Goal: Task Accomplishment & Management: Complete application form

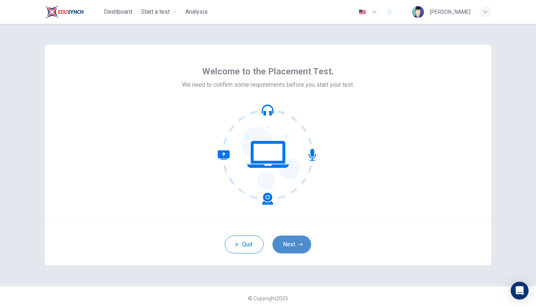
click at [288, 246] on button "Next" at bounding box center [292, 245] width 39 height 18
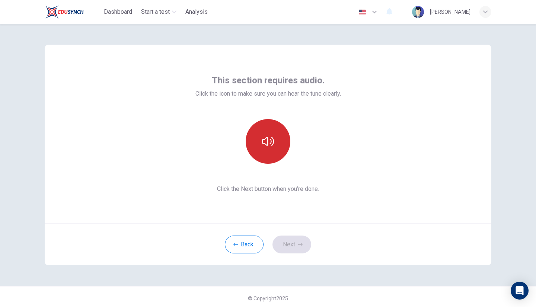
click at [264, 141] on icon "button" at bounding box center [268, 142] width 12 height 12
click at [264, 143] on icon "button" at bounding box center [268, 142] width 12 height 12
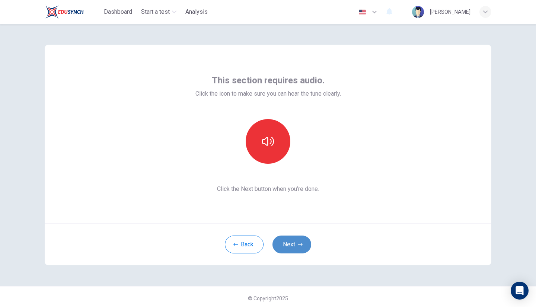
click at [287, 239] on button "Next" at bounding box center [292, 245] width 39 height 18
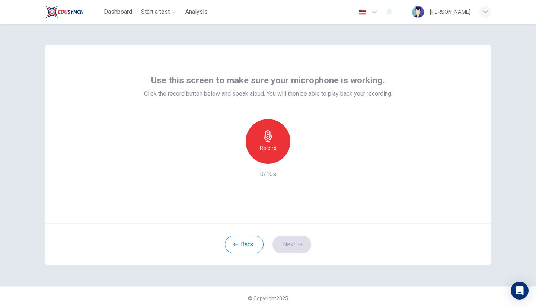
click at [263, 141] on icon "button" at bounding box center [268, 136] width 12 height 12
click at [265, 141] on icon "button" at bounding box center [268, 136] width 12 height 12
drag, startPoint x: 290, startPoint y: 241, endPoint x: 279, endPoint y: 241, distance: 11.2
click at [279, 241] on button "Next" at bounding box center [292, 245] width 39 height 18
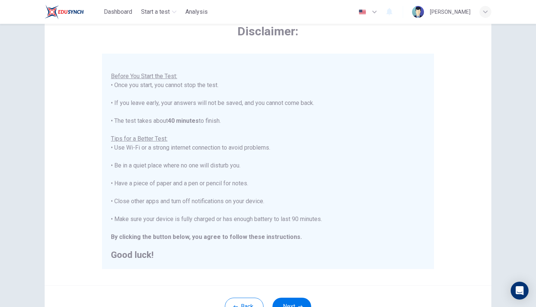
scroll to position [79, 0]
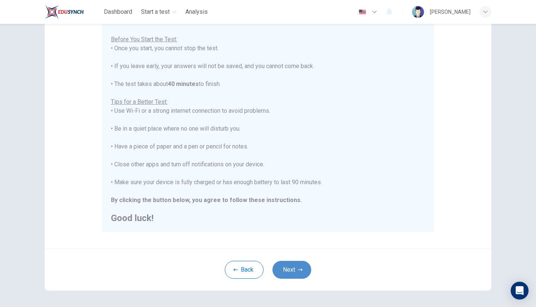
click at [304, 275] on button "Next" at bounding box center [292, 270] width 39 height 18
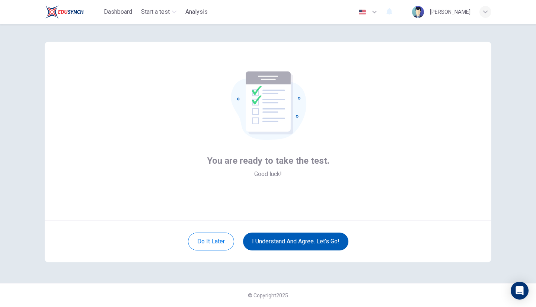
scroll to position [3, 0]
click at [307, 224] on div "Do it later I understand and agree. Let’s go!" at bounding box center [268, 241] width 447 height 42
click at [316, 240] on button "I understand and agree. Let’s go!" at bounding box center [295, 242] width 105 height 18
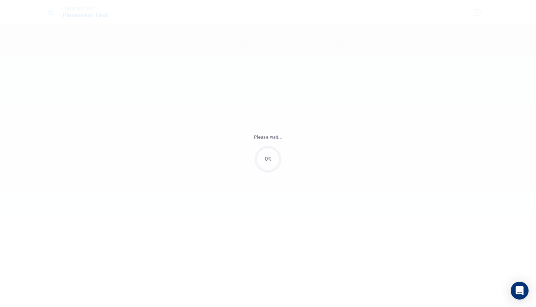
click at [316, 240] on div "Please wait... 0%" at bounding box center [268, 153] width 536 height 307
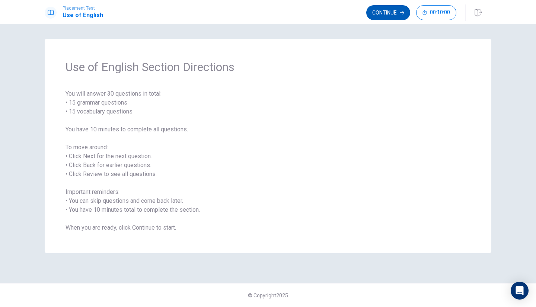
click at [389, 14] on button "Continue" at bounding box center [388, 12] width 44 height 15
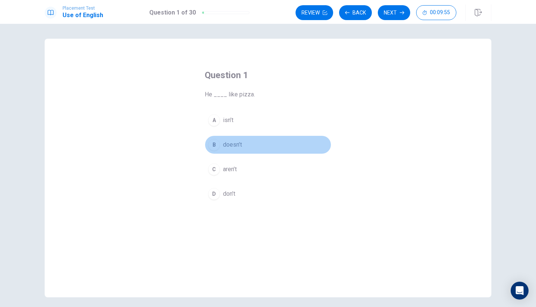
click at [218, 144] on div "B" at bounding box center [214, 145] width 12 height 12
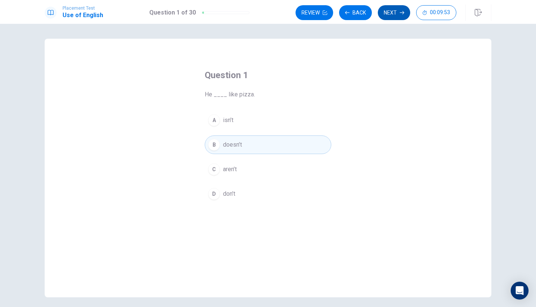
click at [395, 13] on button "Next" at bounding box center [394, 12] width 32 height 15
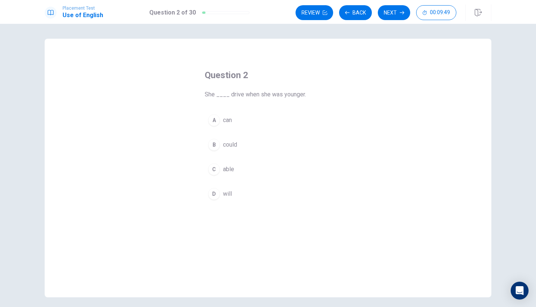
click at [212, 143] on div "B" at bounding box center [214, 145] width 12 height 12
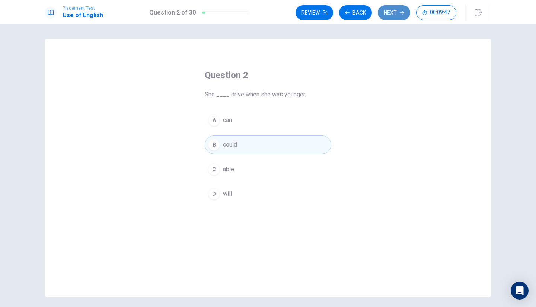
click at [392, 16] on button "Next" at bounding box center [394, 12] width 32 height 15
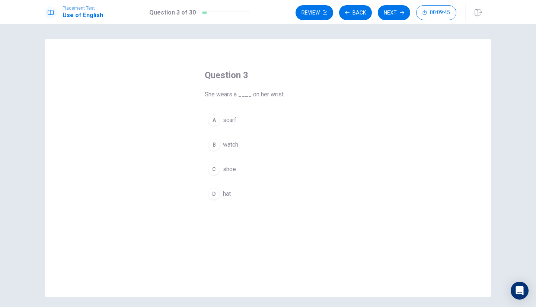
click at [213, 145] on div "B" at bounding box center [214, 145] width 12 height 12
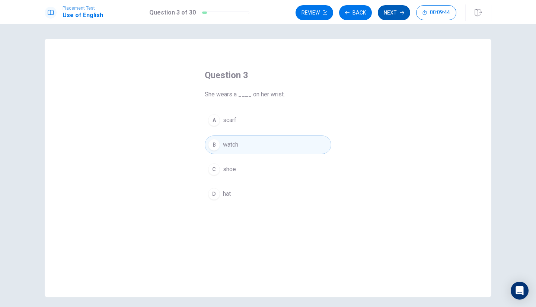
click at [401, 9] on button "Next" at bounding box center [394, 12] width 32 height 15
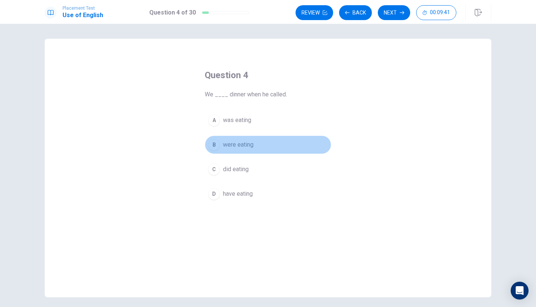
click at [215, 143] on div "B" at bounding box center [214, 145] width 12 height 12
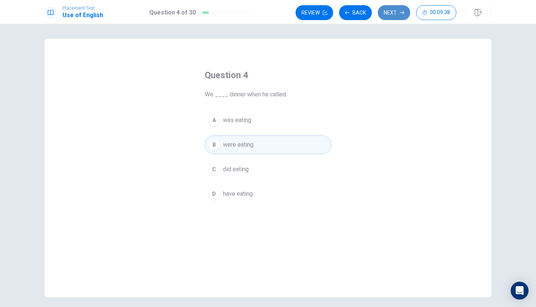
click at [393, 10] on button "Next" at bounding box center [394, 12] width 32 height 15
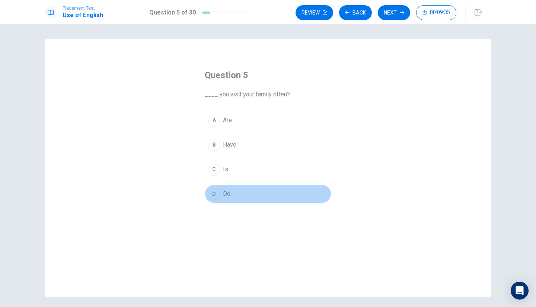
click at [215, 197] on div "D" at bounding box center [214, 194] width 12 height 12
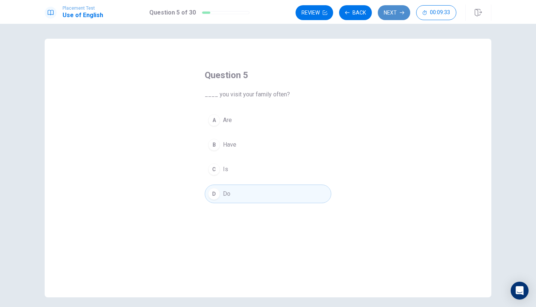
click at [388, 17] on button "Next" at bounding box center [394, 12] width 32 height 15
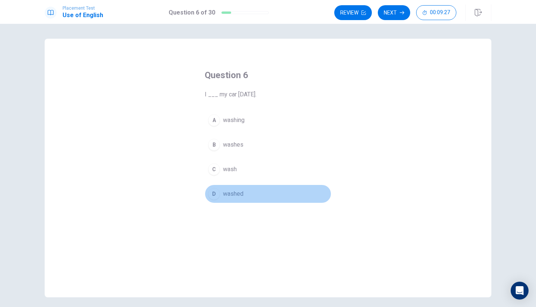
click at [213, 194] on div "D" at bounding box center [214, 194] width 12 height 12
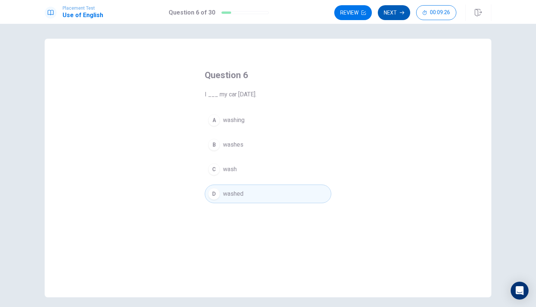
click at [387, 16] on button "Next" at bounding box center [394, 12] width 32 height 15
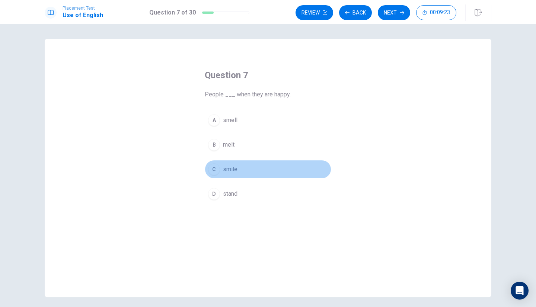
click at [216, 166] on div "C" at bounding box center [214, 169] width 12 height 12
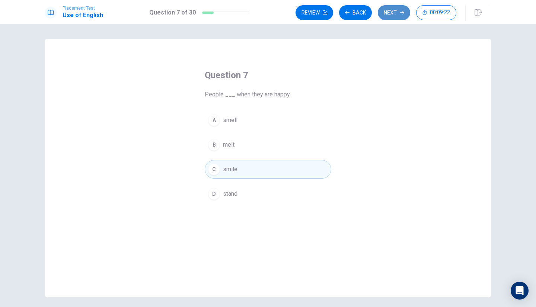
click at [402, 14] on icon "button" at bounding box center [402, 12] width 4 height 4
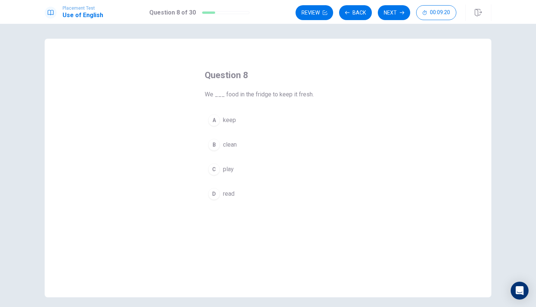
click at [213, 125] on div "A" at bounding box center [214, 120] width 12 height 12
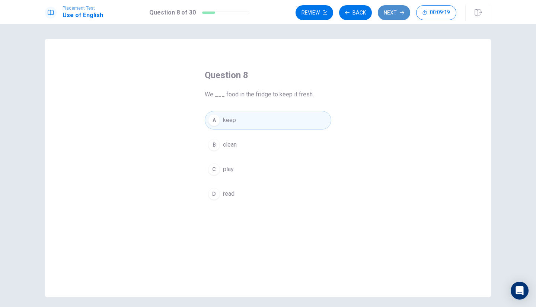
click at [391, 12] on button "Next" at bounding box center [394, 12] width 32 height 15
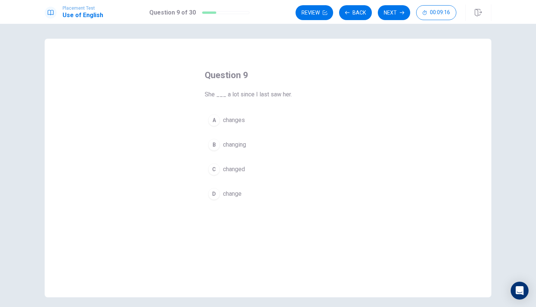
click at [213, 170] on div "C" at bounding box center [214, 169] width 12 height 12
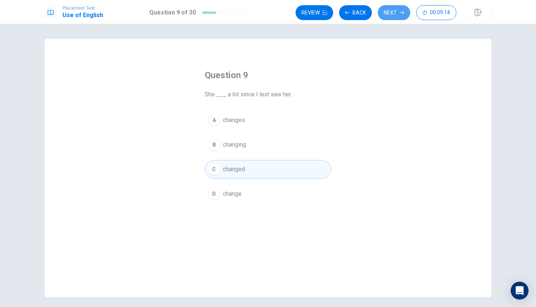
click at [388, 16] on button "Next" at bounding box center [394, 12] width 32 height 15
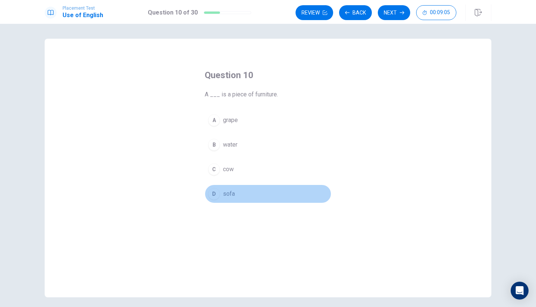
click at [212, 192] on div "D" at bounding box center [214, 194] width 12 height 12
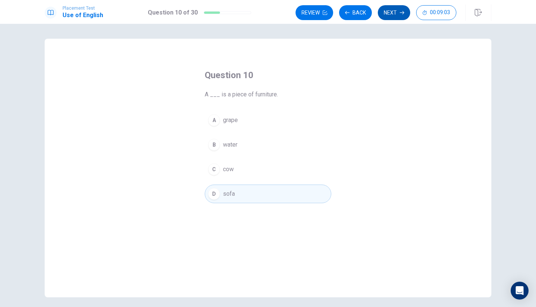
click at [397, 14] on button "Next" at bounding box center [394, 12] width 32 height 15
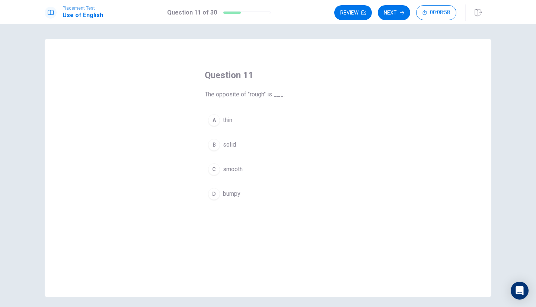
click at [210, 171] on div "C" at bounding box center [214, 169] width 12 height 12
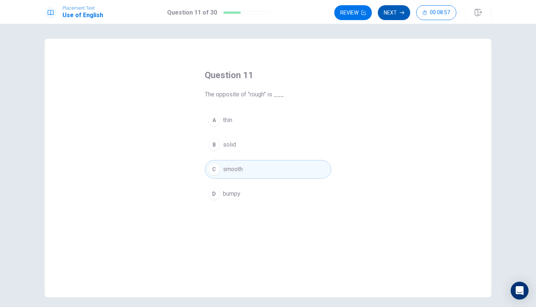
click at [394, 19] on button "Next" at bounding box center [394, 12] width 32 height 15
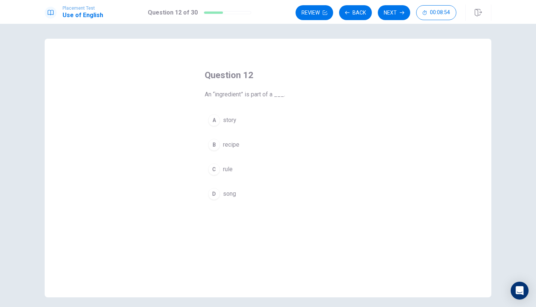
click at [208, 144] on div "B" at bounding box center [214, 145] width 12 height 12
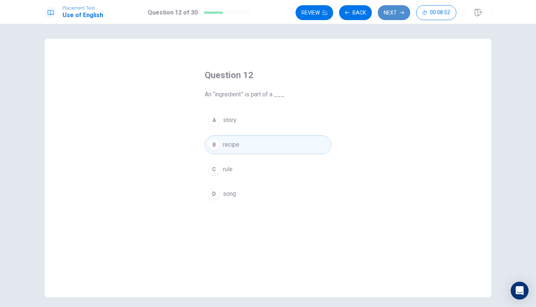
click at [395, 15] on button "Next" at bounding box center [394, 12] width 32 height 15
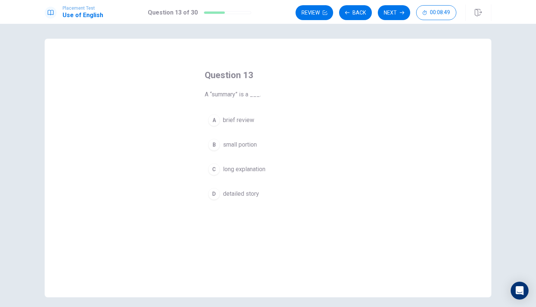
click at [216, 122] on div "A" at bounding box center [214, 120] width 12 height 12
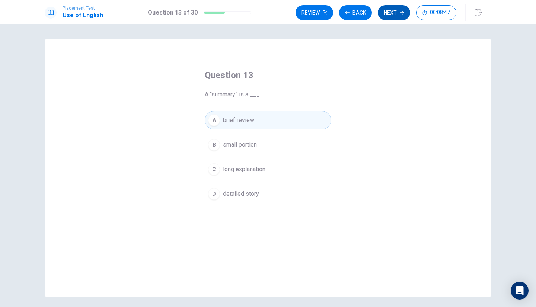
click at [400, 14] on icon "button" at bounding box center [402, 12] width 4 height 4
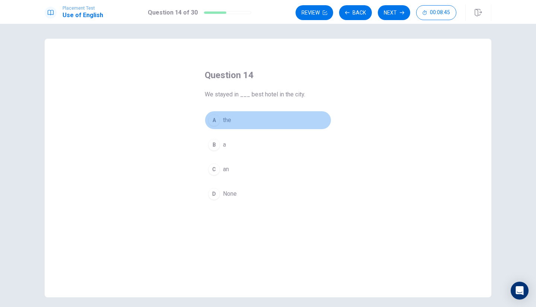
click at [216, 118] on div "A" at bounding box center [214, 120] width 12 height 12
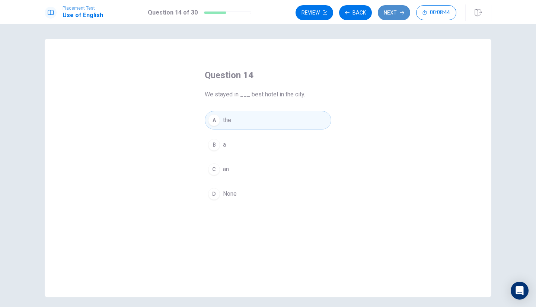
click at [391, 15] on button "Next" at bounding box center [394, 12] width 32 height 15
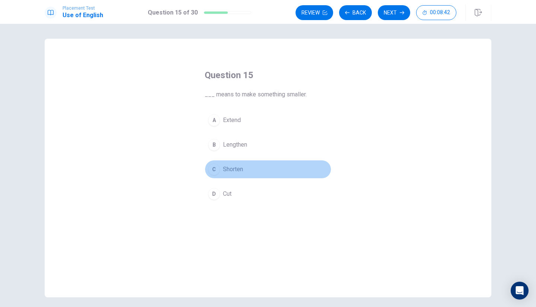
click at [217, 172] on div "C" at bounding box center [214, 169] width 12 height 12
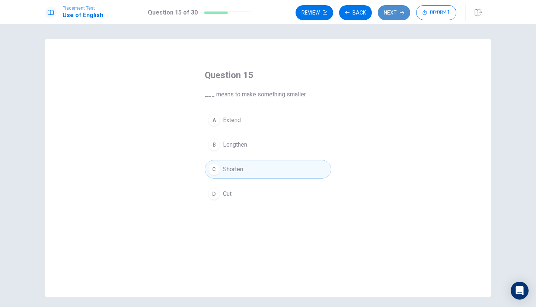
click at [400, 13] on icon "button" at bounding box center [402, 12] width 4 height 4
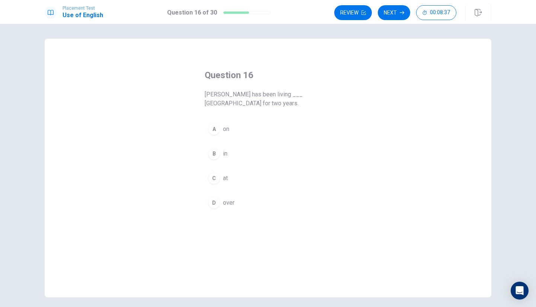
click at [217, 154] on div "B" at bounding box center [214, 154] width 12 height 12
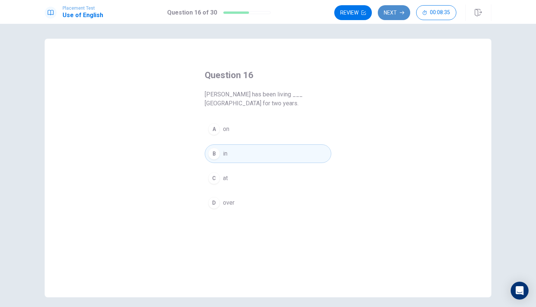
click at [395, 15] on button "Next" at bounding box center [394, 12] width 32 height 15
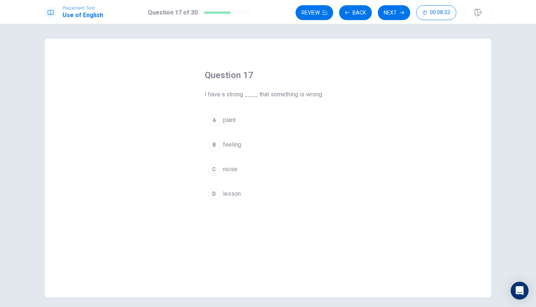
click at [216, 146] on div "B" at bounding box center [214, 145] width 12 height 12
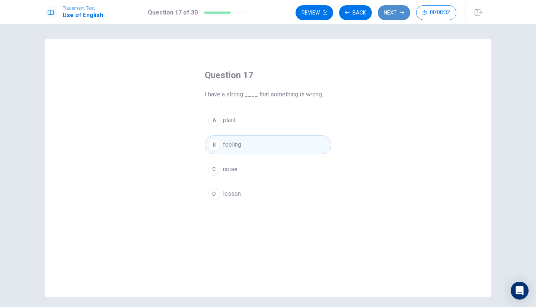
click at [398, 13] on button "Next" at bounding box center [394, 12] width 32 height 15
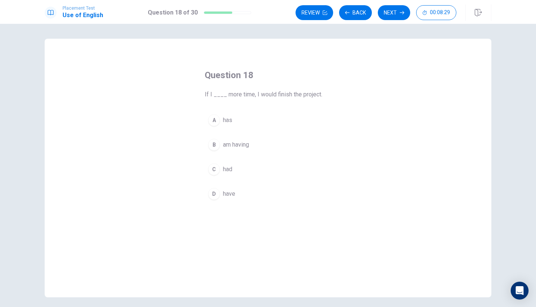
click at [210, 168] on div "C" at bounding box center [214, 169] width 12 height 12
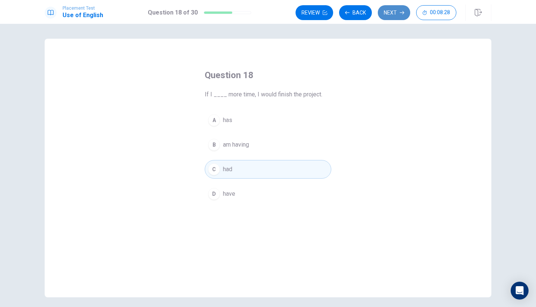
click at [397, 13] on button "Next" at bounding box center [394, 12] width 32 height 15
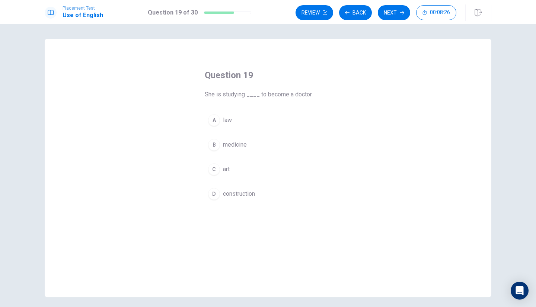
click at [216, 149] on div "B" at bounding box center [214, 145] width 12 height 12
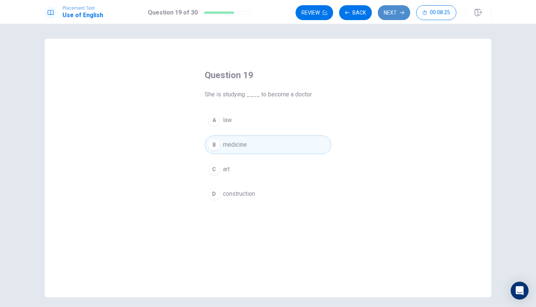
click at [397, 12] on button "Next" at bounding box center [394, 12] width 32 height 15
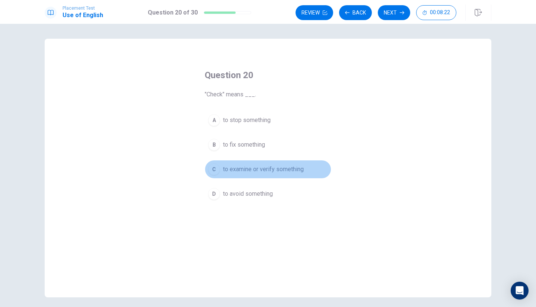
click at [212, 165] on div "C" at bounding box center [214, 169] width 12 height 12
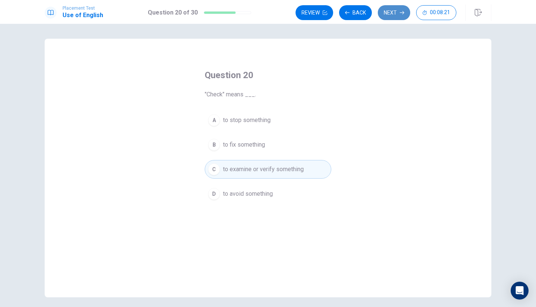
click at [393, 7] on button "Next" at bounding box center [394, 12] width 32 height 15
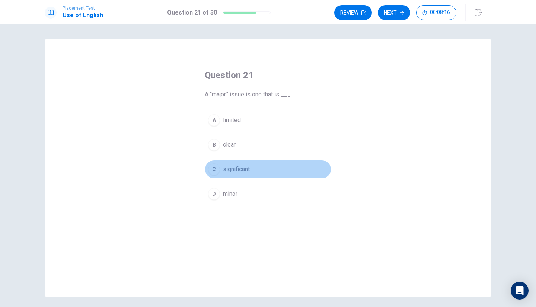
click at [213, 169] on div "C" at bounding box center [214, 169] width 12 height 12
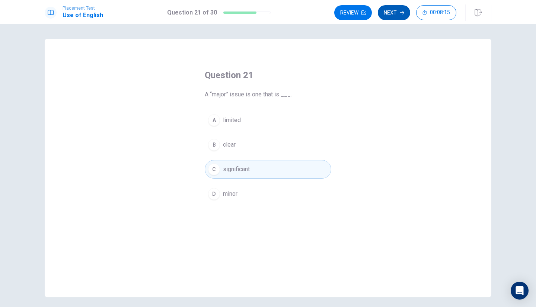
click at [396, 16] on button "Next" at bounding box center [394, 12] width 32 height 15
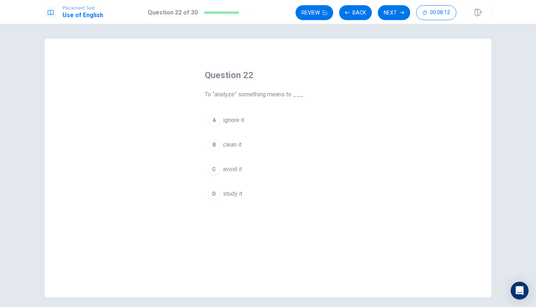
click at [208, 196] on div "D" at bounding box center [214, 194] width 12 height 12
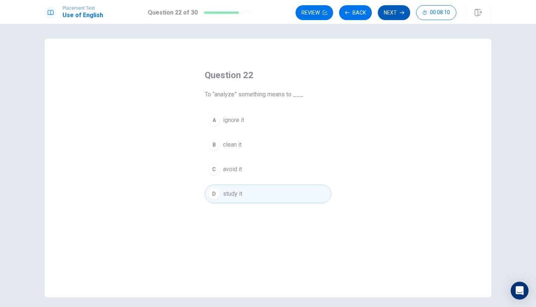
click at [396, 13] on button "Next" at bounding box center [394, 12] width 32 height 15
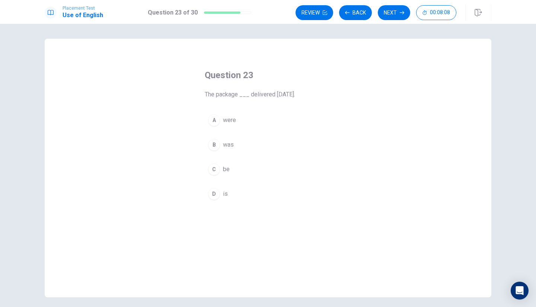
click at [211, 144] on div "B" at bounding box center [214, 145] width 12 height 12
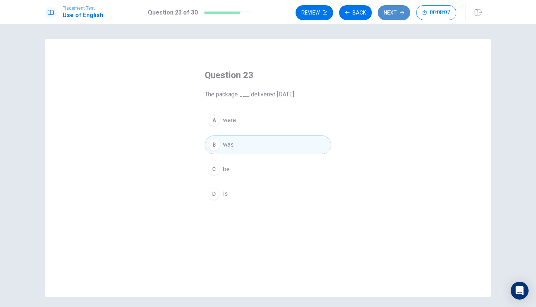
click at [394, 17] on button "Next" at bounding box center [394, 12] width 32 height 15
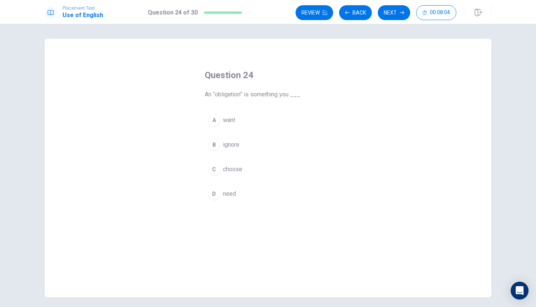
click at [210, 188] on button "D need" at bounding box center [268, 194] width 127 height 19
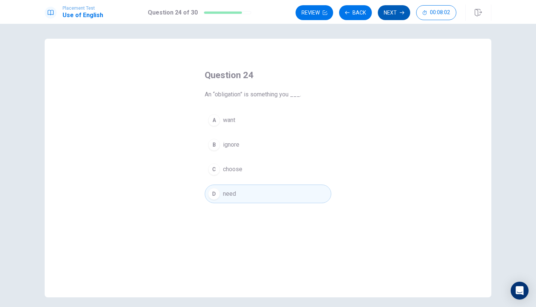
click at [395, 11] on button "Next" at bounding box center [394, 12] width 32 height 15
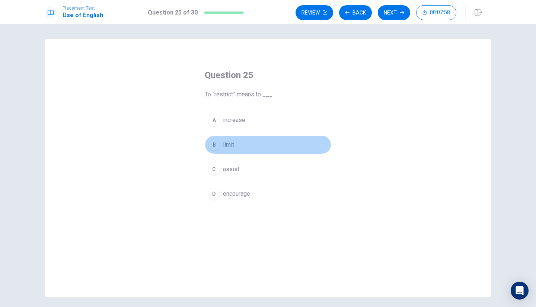
click at [214, 139] on button "B limit" at bounding box center [268, 145] width 127 height 19
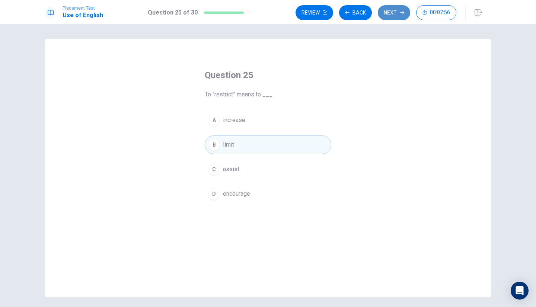
click at [395, 13] on button "Next" at bounding box center [394, 12] width 32 height 15
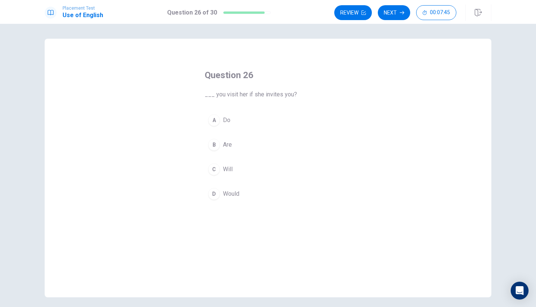
click at [210, 173] on div "C" at bounding box center [214, 169] width 12 height 12
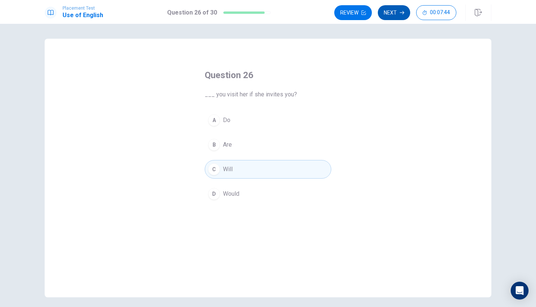
click at [393, 13] on button "Next" at bounding box center [394, 12] width 32 height 15
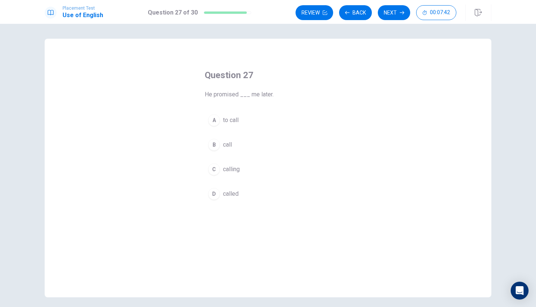
click at [211, 122] on div "A" at bounding box center [214, 120] width 12 height 12
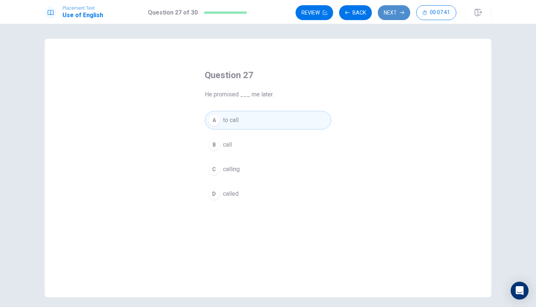
click at [391, 14] on button "Next" at bounding box center [394, 12] width 32 height 15
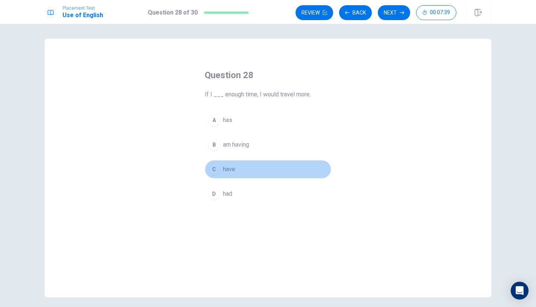
click at [214, 170] on div "C" at bounding box center [214, 169] width 12 height 12
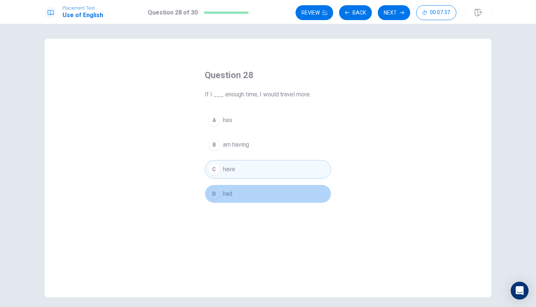
click at [208, 193] on div "D" at bounding box center [214, 194] width 12 height 12
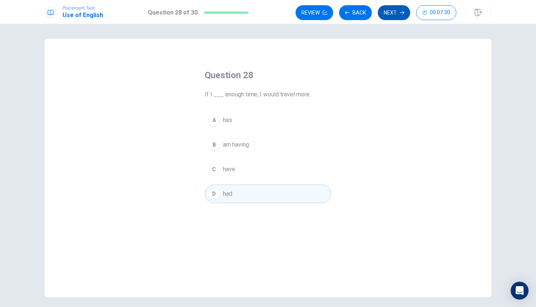
click at [394, 16] on button "Next" at bounding box center [394, 12] width 32 height 15
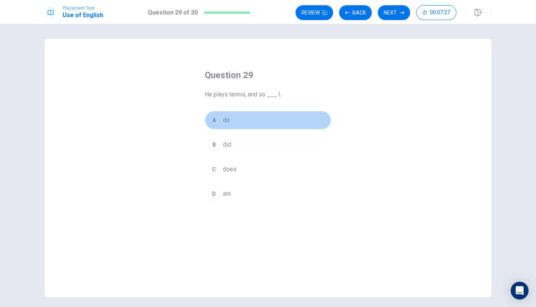
click at [211, 127] on button "A do" at bounding box center [268, 120] width 127 height 19
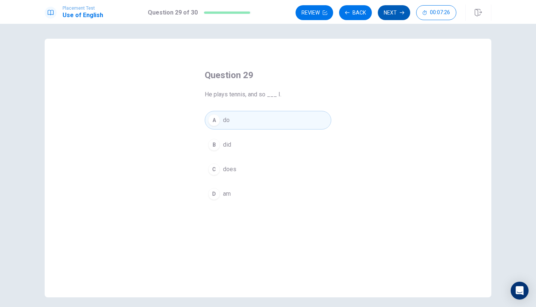
click at [403, 17] on button "Next" at bounding box center [394, 12] width 32 height 15
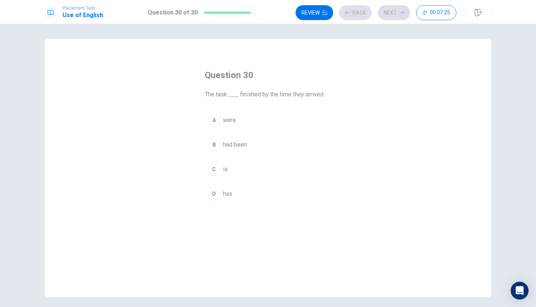
click at [239, 111] on button "A were" at bounding box center [268, 120] width 127 height 19
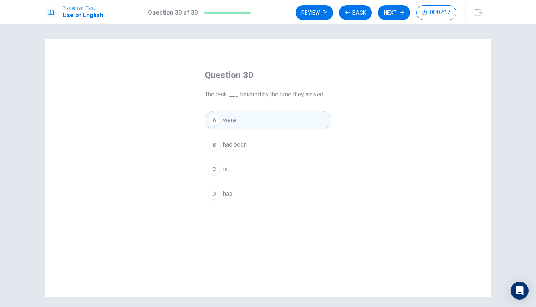
drag, startPoint x: 239, startPoint y: 111, endPoint x: 220, endPoint y: 149, distance: 42.6
click at [220, 149] on div "A were B had been C is D has" at bounding box center [268, 157] width 127 height 92
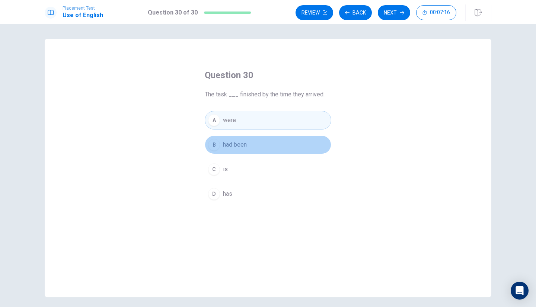
click at [212, 146] on div "B" at bounding box center [214, 145] width 12 height 12
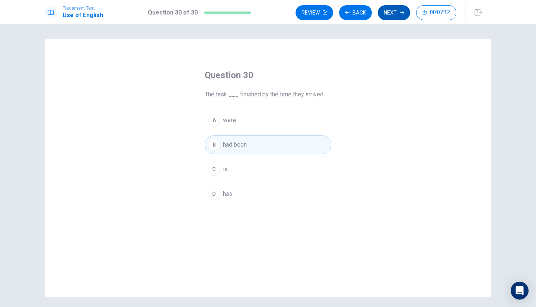
click at [395, 14] on button "Next" at bounding box center [394, 12] width 32 height 15
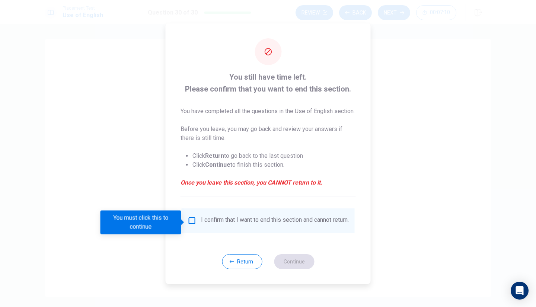
click at [391, 119] on div at bounding box center [268, 153] width 536 height 307
click at [448, 174] on div at bounding box center [268, 153] width 536 height 307
click at [250, 269] on button "Return" at bounding box center [242, 261] width 40 height 15
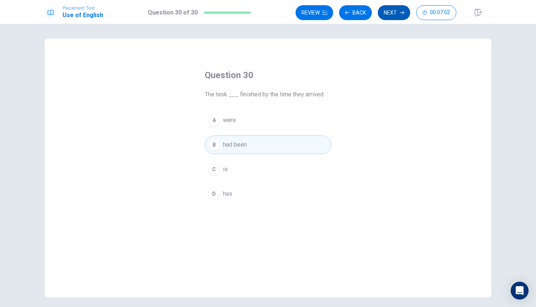
click at [402, 16] on button "Next" at bounding box center [394, 12] width 32 height 15
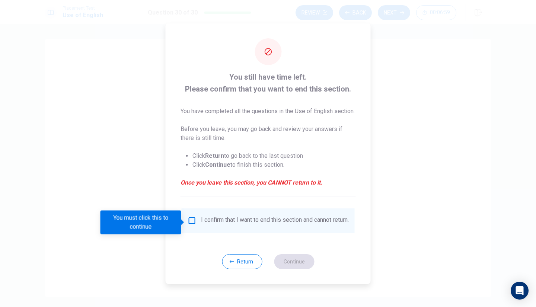
click at [191, 225] on div "I confirm that I want to end this section and cannot return." at bounding box center [268, 220] width 161 height 9
click at [193, 220] on input "You must click this to continue" at bounding box center [192, 220] width 9 height 9
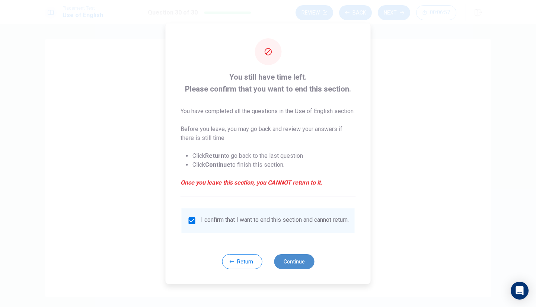
click at [292, 269] on button "Continue" at bounding box center [294, 261] width 40 height 15
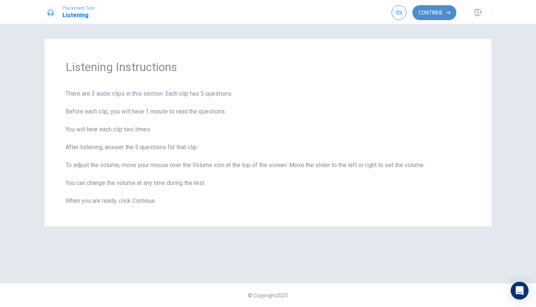
click at [438, 12] on button "Continue" at bounding box center [434, 12] width 44 height 15
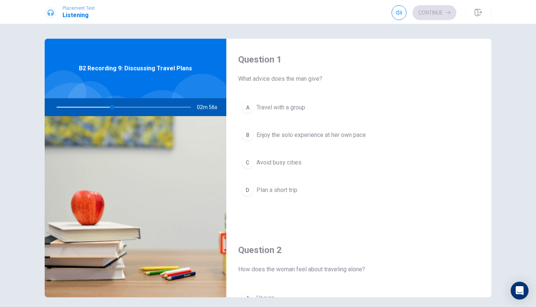
click at [248, 136] on div "B" at bounding box center [248, 135] width 12 height 12
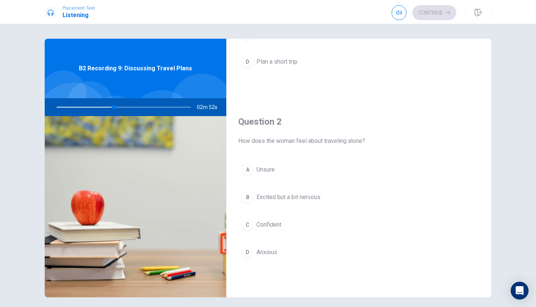
scroll to position [128, 0]
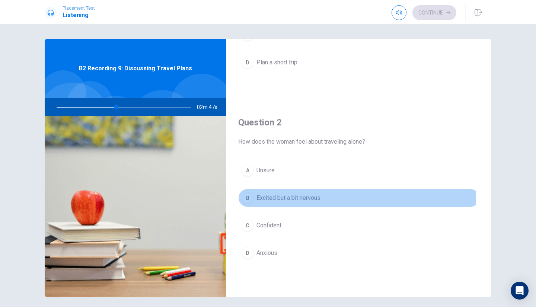
click at [251, 200] on div "B" at bounding box center [248, 198] width 12 height 12
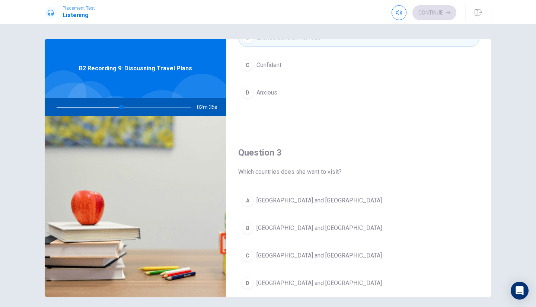
scroll to position [320, 0]
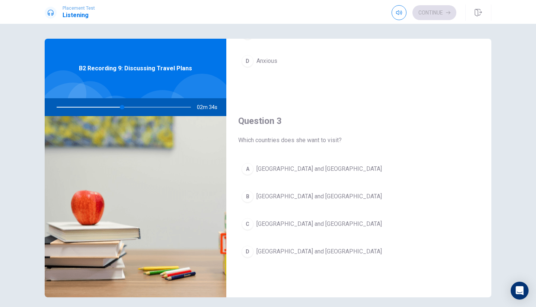
click at [271, 228] on span "[GEOGRAPHIC_DATA] and [GEOGRAPHIC_DATA]" at bounding box center [319, 224] width 125 height 9
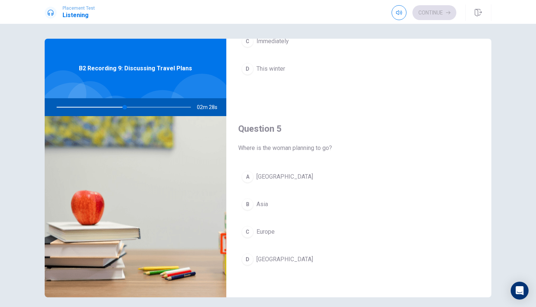
scroll to position [694, 0]
click at [280, 228] on button "C Europe" at bounding box center [358, 231] width 241 height 19
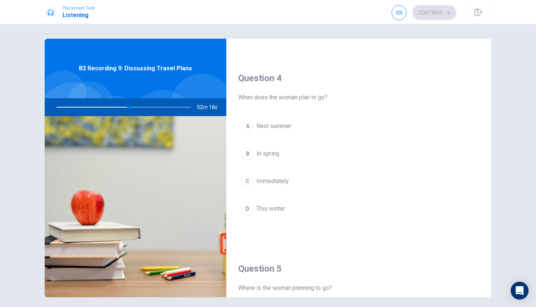
scroll to position [552, 0]
drag, startPoint x: 130, startPoint y: 107, endPoint x: 124, endPoint y: 110, distance: 6.3
click at [124, 110] on div at bounding box center [122, 107] width 149 height 18
drag, startPoint x: 131, startPoint y: 108, endPoint x: 121, endPoint y: 108, distance: 10.4
click at [121, 108] on div at bounding box center [122, 107] width 149 height 18
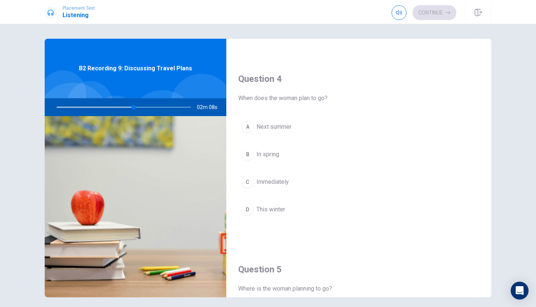
click at [136, 106] on div at bounding box center [122, 107] width 149 height 18
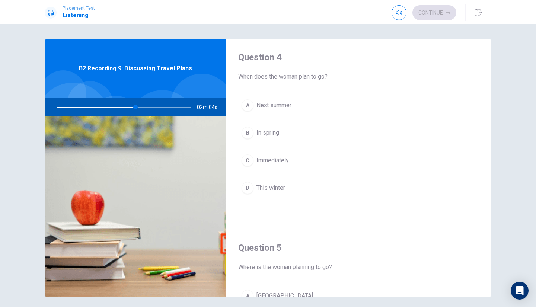
scroll to position [573, 0]
click at [261, 108] on span "Next summer" at bounding box center [274, 106] width 35 height 9
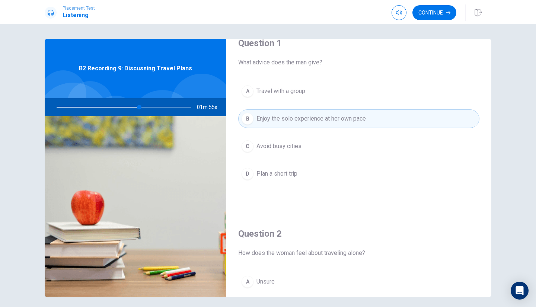
scroll to position [0, 0]
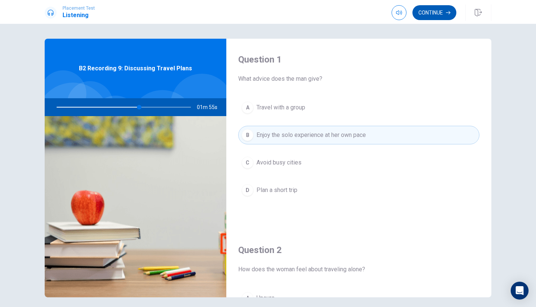
click at [439, 12] on button "Continue" at bounding box center [434, 12] width 44 height 15
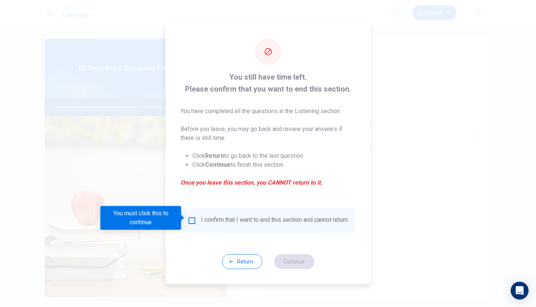
click at [191, 220] on input "You must click this to continue" at bounding box center [192, 220] width 9 height 9
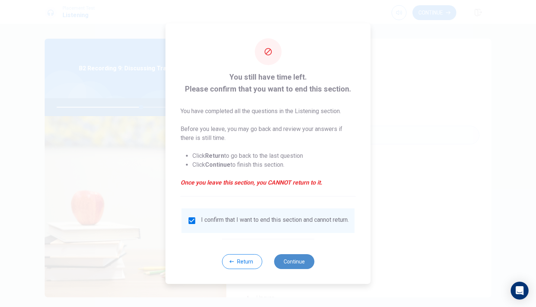
click at [286, 267] on button "Continue" at bounding box center [294, 261] width 40 height 15
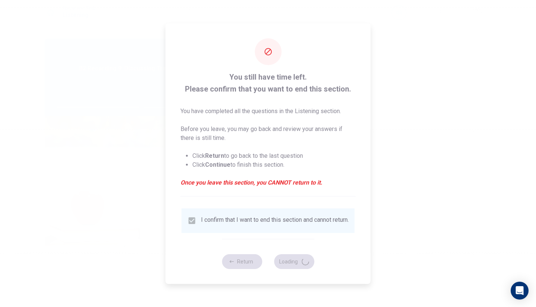
type input "64"
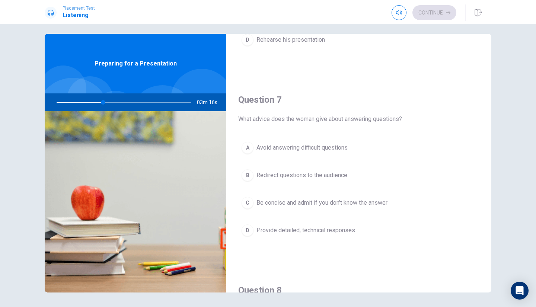
scroll to position [146, 0]
click at [250, 200] on div "C" at bounding box center [248, 202] width 12 height 12
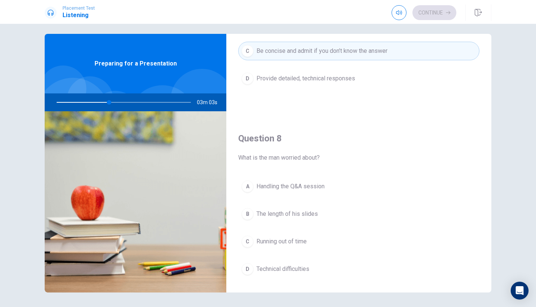
click at [245, 193] on button "A Handling the Q&A session" at bounding box center [358, 186] width 241 height 19
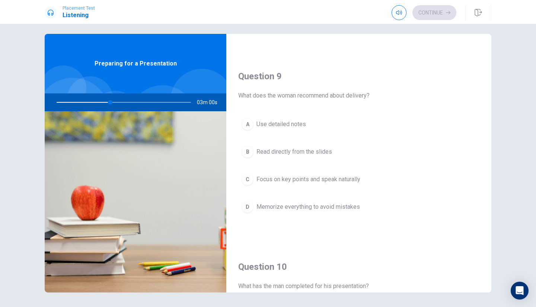
scroll to position [552, 0]
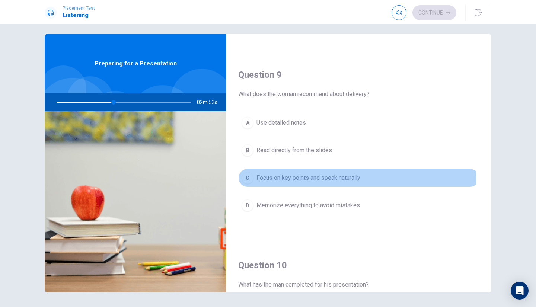
click at [254, 178] on button "C Focus on key points and speak naturally" at bounding box center [358, 178] width 241 height 19
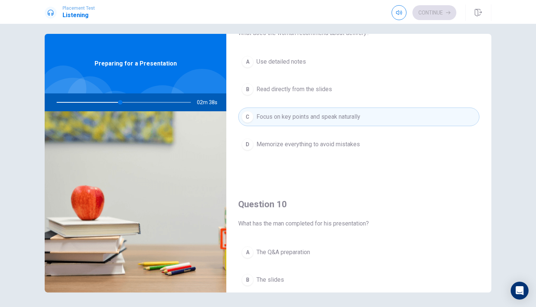
scroll to position [694, 0]
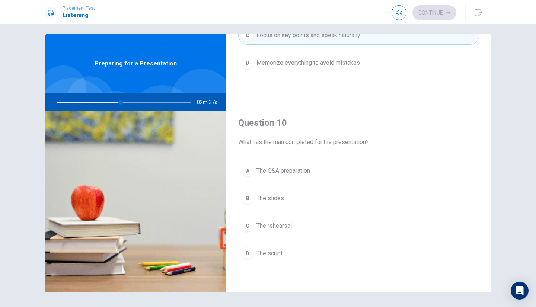
click at [258, 204] on button "B The slides" at bounding box center [358, 198] width 241 height 19
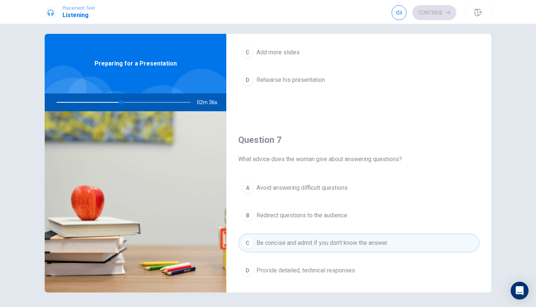
scroll to position [0, 0]
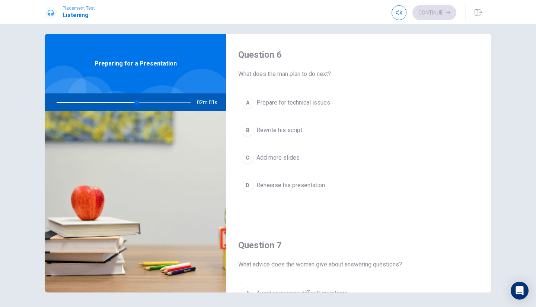
click at [261, 189] on span "Rehearse his presentation" at bounding box center [291, 185] width 69 height 9
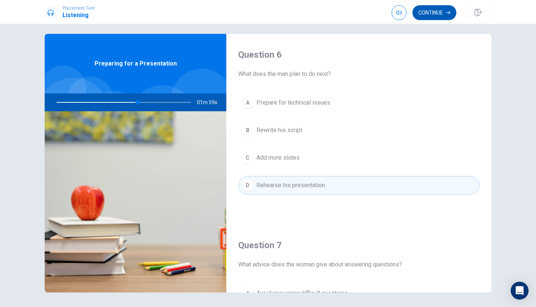
click at [436, 17] on button "Continue" at bounding box center [434, 12] width 44 height 15
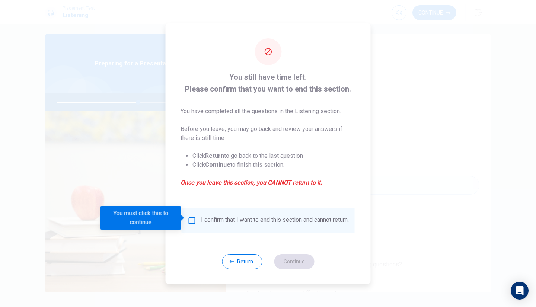
click at [204, 230] on div "I confirm that I want to end this section and cannot return." at bounding box center [268, 220] width 173 height 25
click at [198, 225] on div "I confirm that I want to end this section and cannot return." at bounding box center [268, 220] width 161 height 9
click at [195, 222] on input "You must click this to continue" at bounding box center [192, 220] width 9 height 9
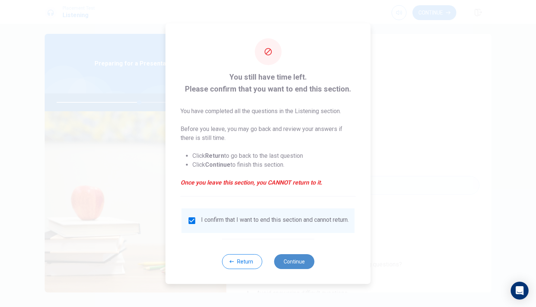
click at [287, 258] on button "Continue" at bounding box center [294, 261] width 40 height 15
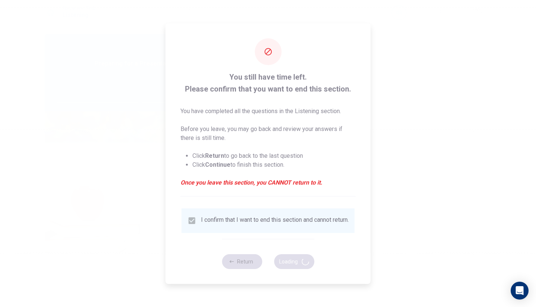
type input "62"
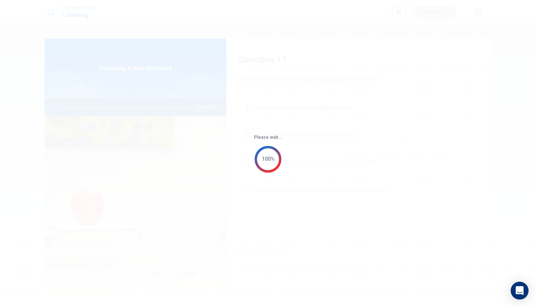
click at [0, 36] on div "Please wait... 100%" at bounding box center [268, 153] width 536 height 307
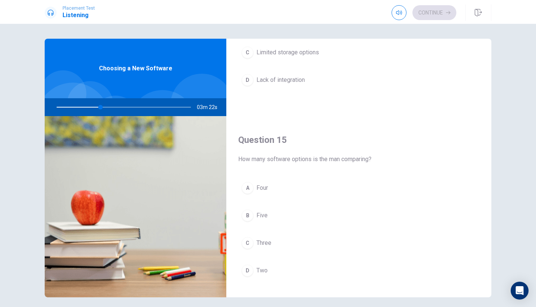
scroll to position [683, 0]
click at [260, 244] on span "Three" at bounding box center [264, 242] width 15 height 9
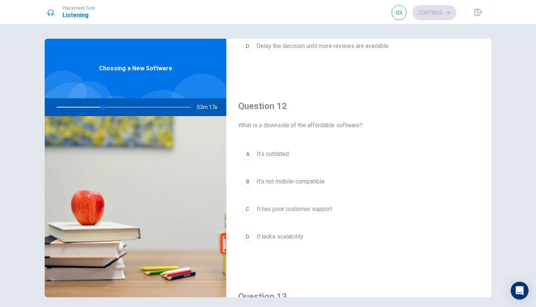
scroll to position [146, 0]
click at [310, 150] on button "A It’s outdated" at bounding box center [358, 152] width 241 height 19
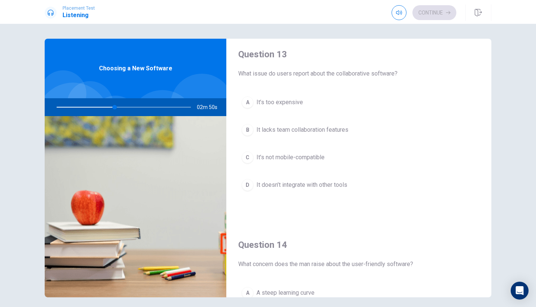
scroll to position [384, 0]
drag, startPoint x: 364, startPoint y: 188, endPoint x: 264, endPoint y: 186, distance: 100.6
click at [264, 186] on button "D It doesn’t integrate with other tools" at bounding box center [358, 187] width 241 height 19
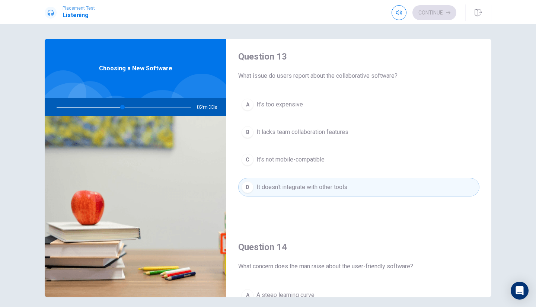
click at [252, 133] on button "B It lacks team collaboration features" at bounding box center [358, 132] width 241 height 19
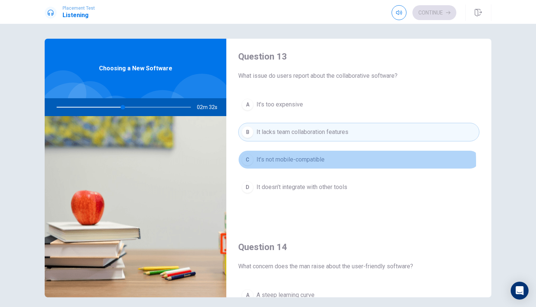
click at [257, 162] on span "It’s not mobile-compatible" at bounding box center [291, 159] width 68 height 9
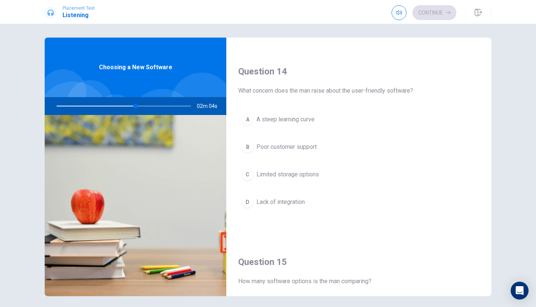
scroll to position [560, 0]
click at [252, 171] on button "C Limited storage options" at bounding box center [358, 173] width 241 height 19
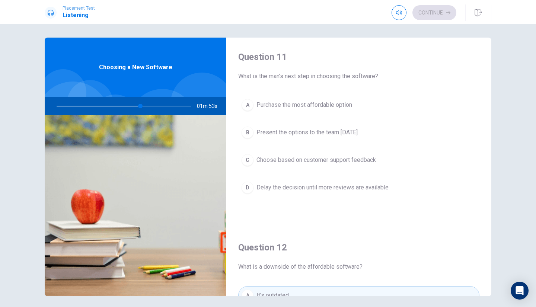
scroll to position [0, 0]
click at [256, 138] on button "B Present the options to the team [DATE]" at bounding box center [358, 134] width 241 height 19
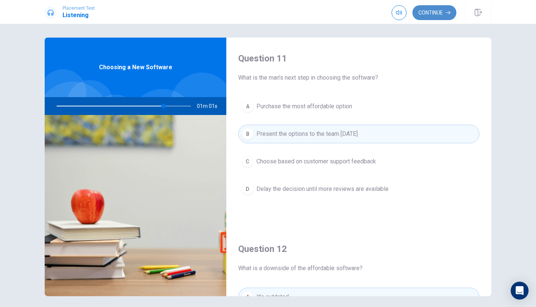
click at [430, 15] on button "Continue" at bounding box center [434, 12] width 44 height 15
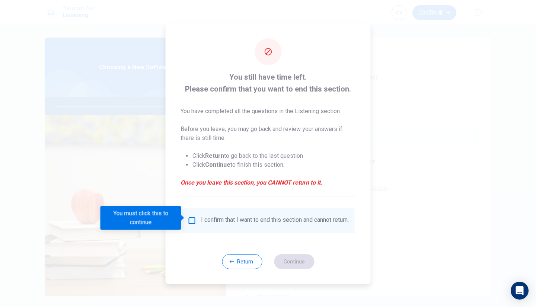
click at [190, 229] on div "I confirm that I want to end this section and cannot return." at bounding box center [268, 220] width 173 height 25
click at [190, 216] on input "You must click this to continue" at bounding box center [192, 220] width 9 height 9
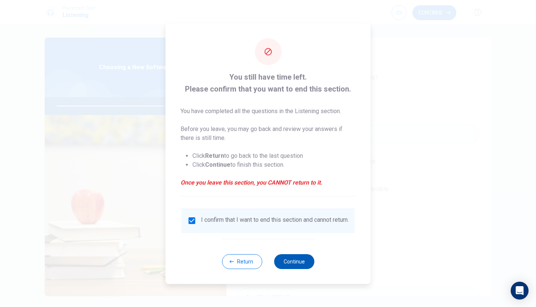
click at [286, 260] on button "Continue" at bounding box center [294, 261] width 40 height 15
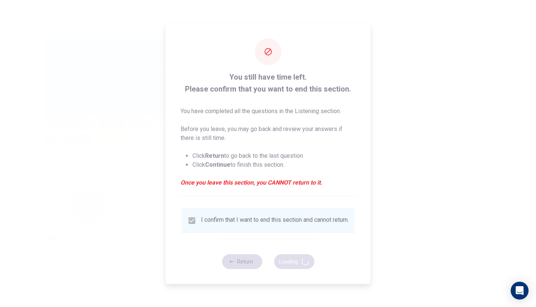
type input "81"
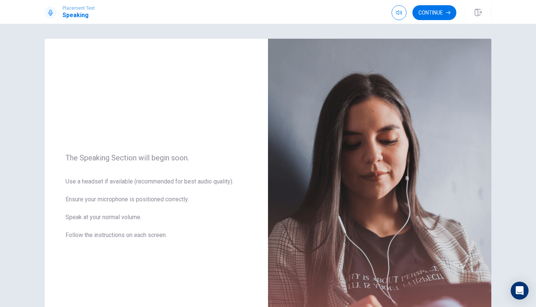
scroll to position [95, 0]
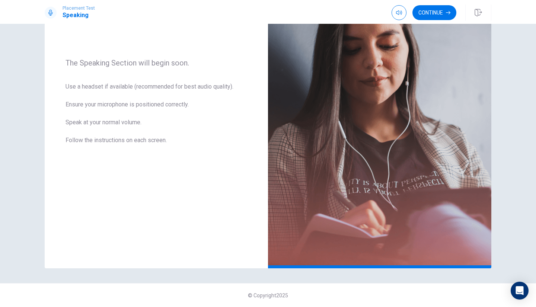
click at [441, 20] on div "Continue" at bounding box center [442, 12] width 100 height 16
click at [441, 16] on button "Continue" at bounding box center [434, 12] width 44 height 15
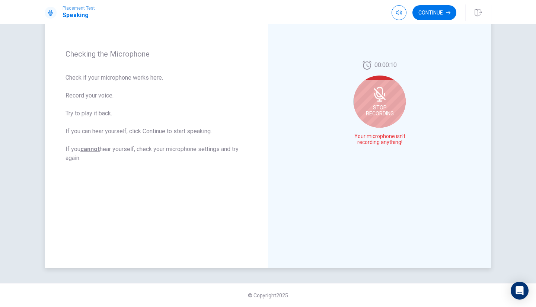
click at [384, 104] on div "Stop Recording" at bounding box center [380, 102] width 52 height 52
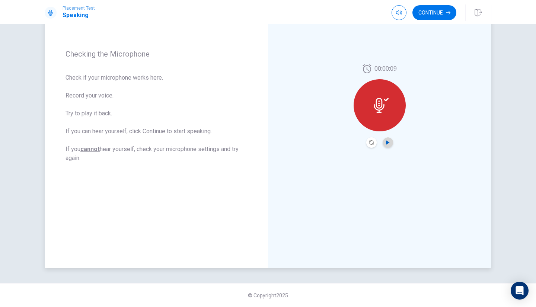
click at [388, 142] on icon "Play Audio" at bounding box center [388, 142] width 4 height 4
click at [386, 140] on icon "Pause Audio" at bounding box center [388, 142] width 4 height 4
click at [386, 145] on button "Play Audio" at bounding box center [388, 142] width 10 height 10
click at [386, 147] on button "Play Audio" at bounding box center [388, 142] width 10 height 10
click at [431, 6] on button "Continue" at bounding box center [434, 12] width 44 height 15
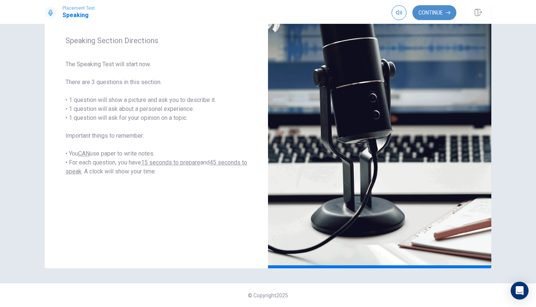
click at [427, 11] on button "Continue" at bounding box center [434, 12] width 44 height 15
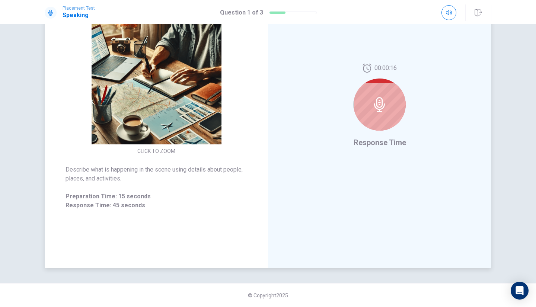
click at [376, 111] on icon at bounding box center [379, 104] width 11 height 15
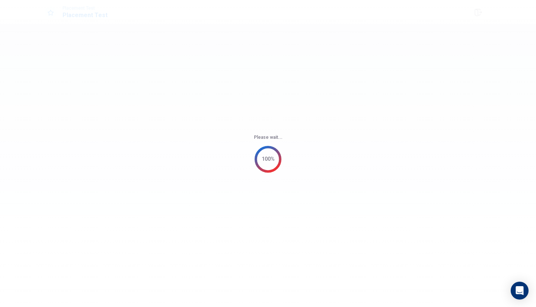
scroll to position [0, 0]
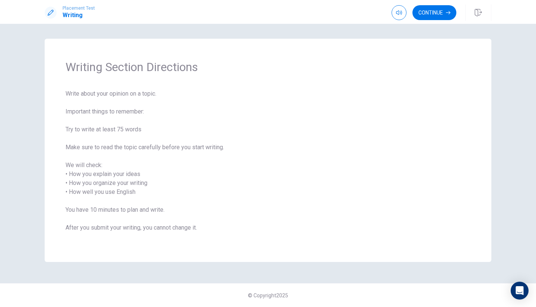
drag, startPoint x: 57, startPoint y: 84, endPoint x: 226, endPoint y: 163, distance: 186.5
click at [226, 163] on div "Writing Section Directions Write about your opinion on a topic. Important thing…" at bounding box center [268, 150] width 447 height 223
drag, startPoint x: 176, startPoint y: 149, endPoint x: 131, endPoint y: 137, distance: 46.9
click at [131, 137] on span "Write about your opinion on a topic. Important things to remember: Try to write…" at bounding box center [268, 165] width 405 height 152
drag, startPoint x: 327, startPoint y: 140, endPoint x: 362, endPoint y: 135, distance: 34.9
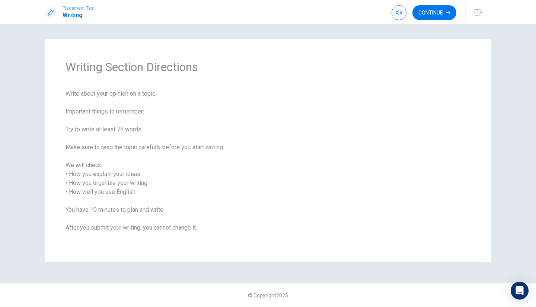
click at [362, 135] on span "Write about your opinion on a topic. Important things to remember: Try to write…" at bounding box center [268, 165] width 405 height 152
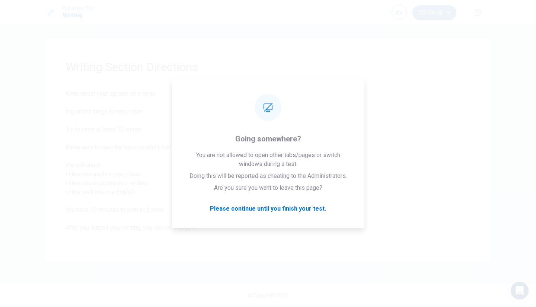
click at [437, 7] on button "Continue" at bounding box center [434, 12] width 44 height 15
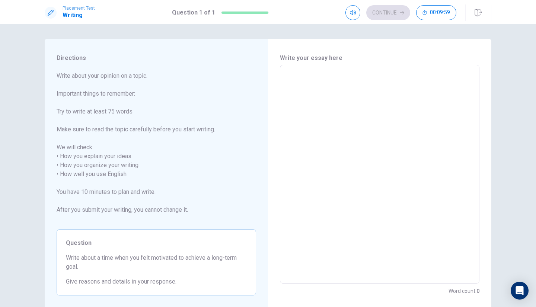
click at [312, 108] on textarea at bounding box center [379, 174] width 189 height 207
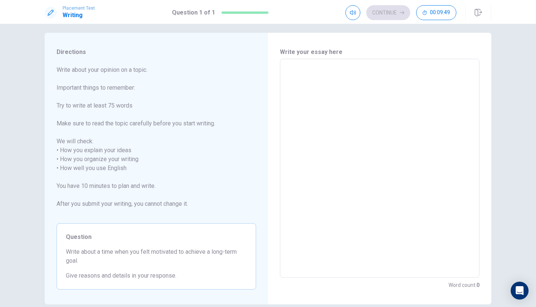
scroll to position [8, 0]
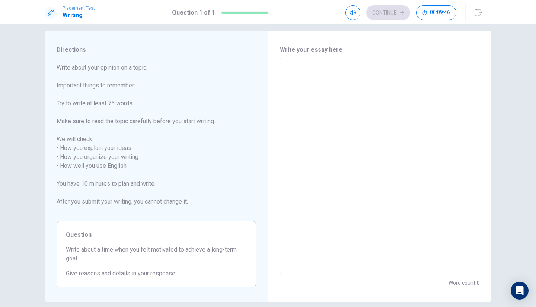
type textarea "A"
type textarea "x"
type textarea "A"
type textarea "x"
type textarea "A t"
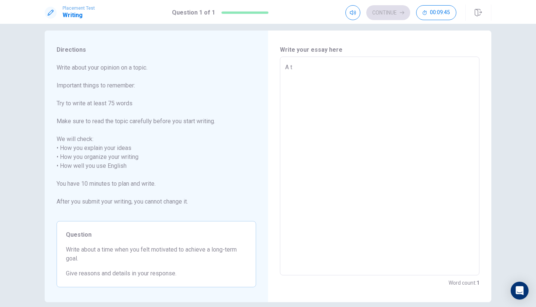
type textarea "x"
type textarea "A ti"
type textarea "x"
type textarea "A [PERSON_NAME]"
type textarea "x"
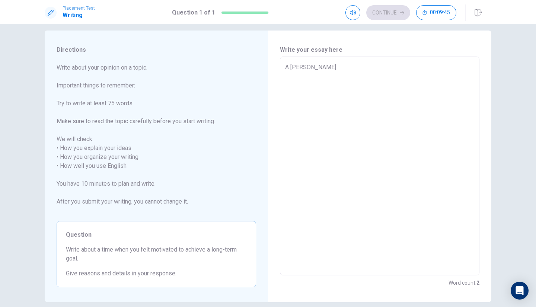
type textarea "A time"
type textarea "x"
type textarea "A time"
type textarea "x"
type textarea "A time w"
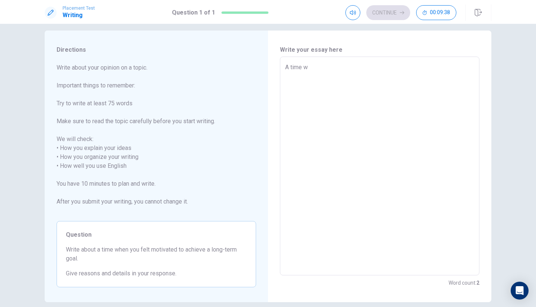
type textarea "x"
type textarea "A time wh"
type textarea "x"
type textarea "A time whe"
type textarea "x"
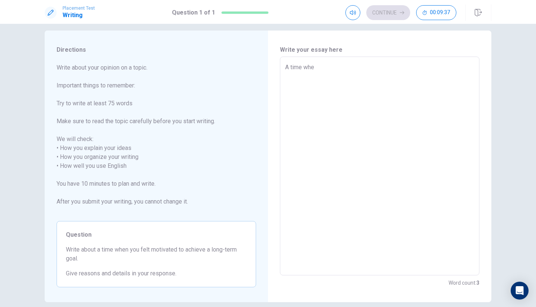
type textarea "A time when"
type textarea "x"
type textarea "A time when"
type textarea "x"
type textarea "A time when a"
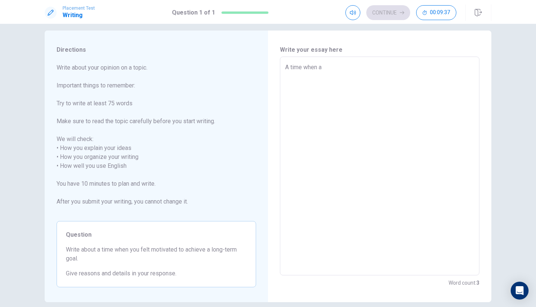
type textarea "x"
type textarea "A time when ai"
type textarea "x"
type textarea "A time when a"
type textarea "x"
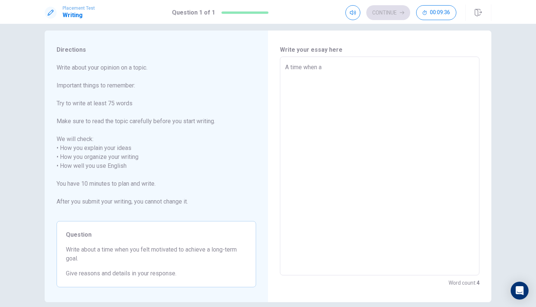
type textarea "A time when"
type textarea "x"
type textarea "A time when"
type textarea "x"
type textarea "A time whenI"
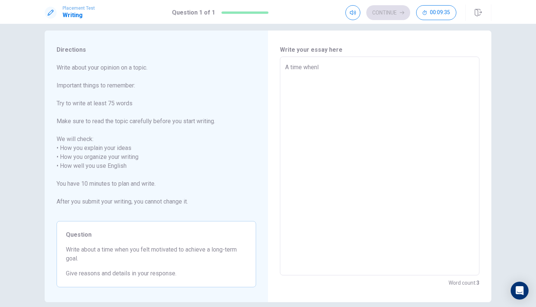
type textarea "x"
type textarea "A time whenI"
type textarea "x"
type textarea "A time whenI f"
type textarea "x"
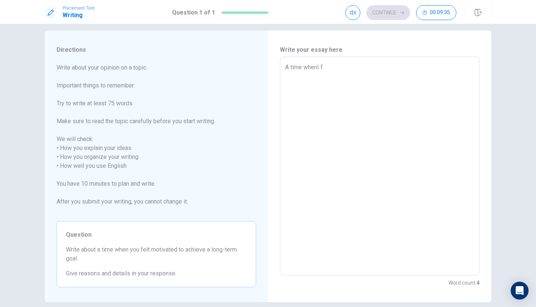
type textarea "A time whenI"
type textarea "x"
type textarea "A time whenI"
type textarea "x"
type textarea "A time when"
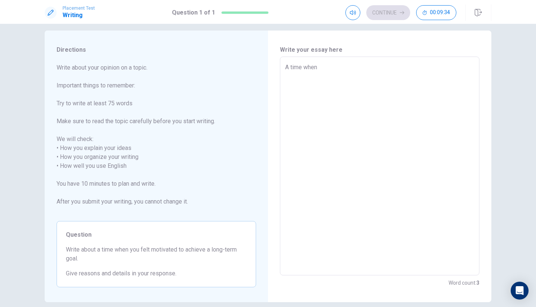
type textarea "x"
type textarea "A time when"
type textarea "x"
type textarea "A time when I"
type textarea "x"
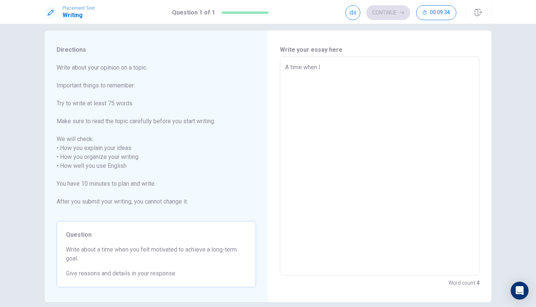
type textarea "A time when I"
type textarea "x"
type textarea "A time when I f"
type textarea "x"
type textarea "A time when I fe"
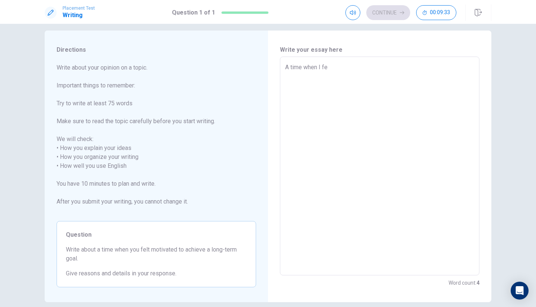
type textarea "x"
type textarea "A time when I fel"
type textarea "x"
type textarea "A time when I felt"
type textarea "x"
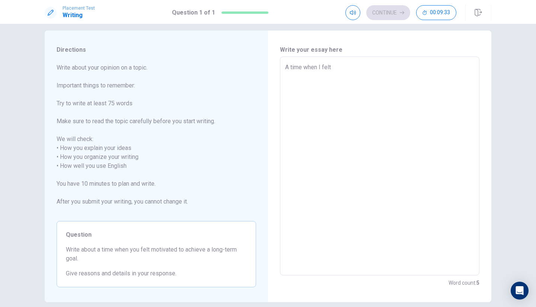
type textarea "A time when I felt"
type textarea "x"
type textarea "A time when I felt m"
type textarea "x"
type textarea "A time when I felt mo"
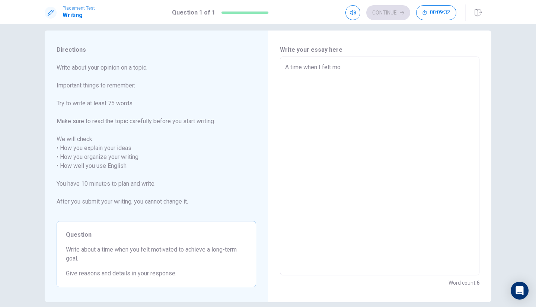
type textarea "x"
type textarea "A time when I felt mot"
type textarea "x"
type textarea "A time when I felt moti"
type textarea "x"
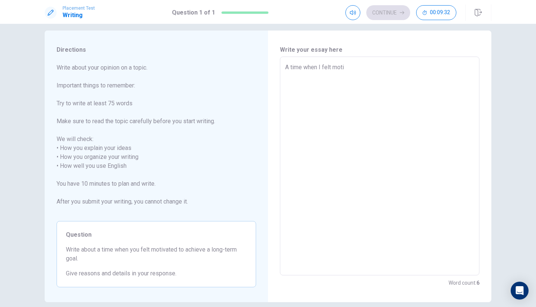
type textarea "A time when I felt motiv"
type textarea "x"
type textarea "A time when I felt motiva"
type textarea "x"
type textarea "A time when I felt motivat"
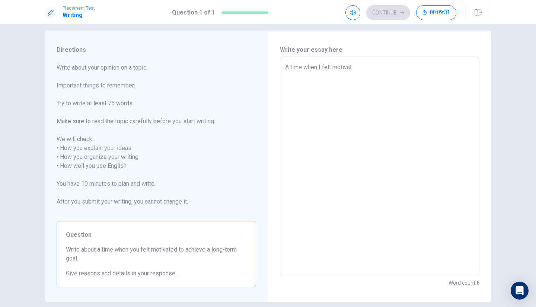
type textarea "x"
type textarea "A time when I felt motivate"
type textarea "x"
type textarea "A time when I felt motivated"
type textarea "x"
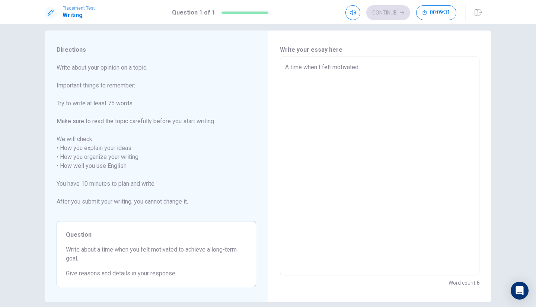
type textarea "A time when I felt motivated"
type textarea "x"
type textarea "A time when I felt motivated t"
type textarea "x"
type textarea "A time when I felt motivated to"
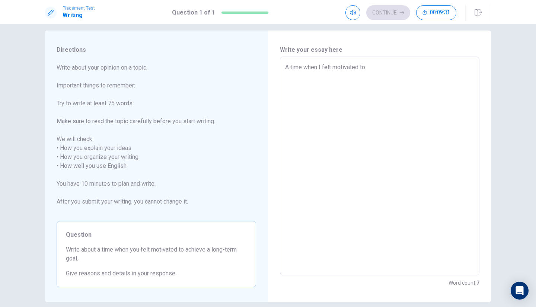
type textarea "x"
type textarea "A time when I felt motivated to"
type textarea "x"
type textarea "A time when I felt motivated to a"
type textarea "x"
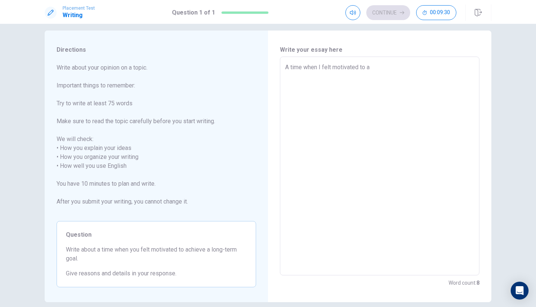
type textarea "A time when I felt motivated to ac"
type textarea "x"
type textarea "A time when I felt motivated to ach"
type textarea "x"
type textarea "A time when I felt motivated to achi"
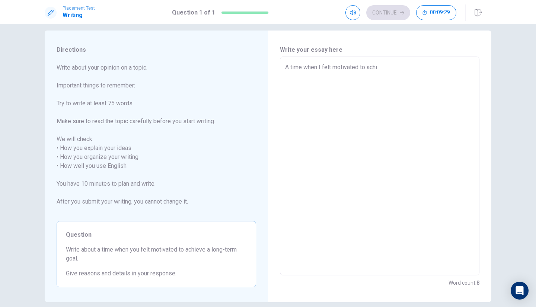
type textarea "x"
type textarea "A time when I felt motivated to achie"
type textarea "x"
type textarea "A time when I felt motivated to achieb"
type textarea "x"
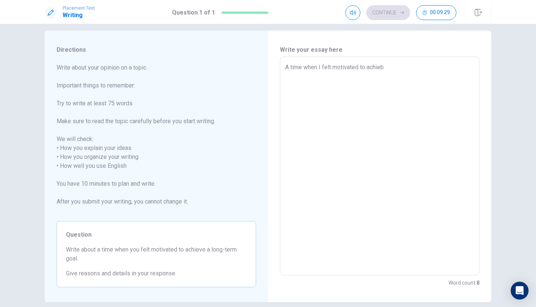
type textarea "A time when I felt motivated to achiebe"
type textarea "x"
type textarea "A time when I felt motivated to achiebe"
type textarea "x"
type textarea "A time when I felt motivated to achiebe a"
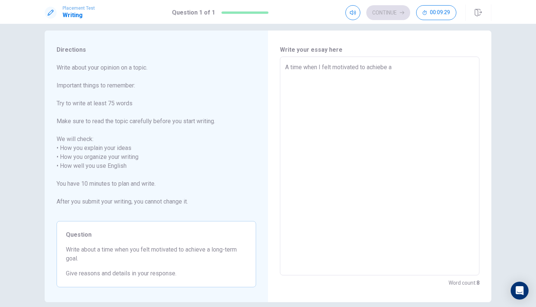
type textarea "x"
type textarea "A time when I felt motivated to achiebe a"
type textarea "x"
type textarea "A time when I felt motivated to achiebe a l"
type textarea "x"
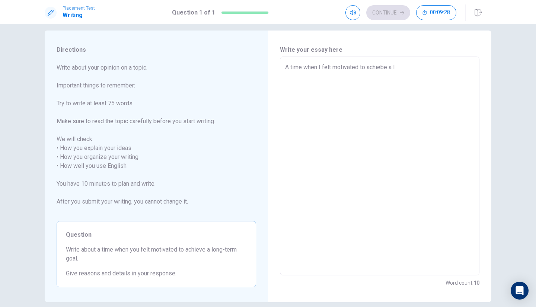
type textarea "A time when I felt motivated to achiebe a lo"
type textarea "x"
type textarea "A time when I felt motivated to achiebe a lon"
type textarea "x"
type textarea "A time when I felt motivated to achiebe a long"
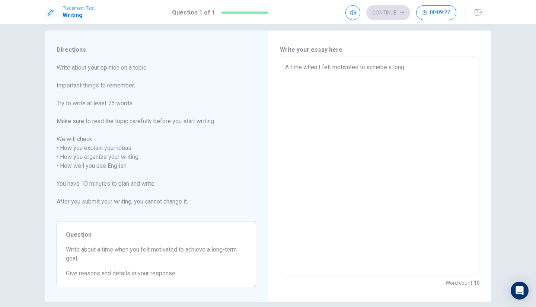
type textarea "x"
type textarea "A time when I felt motivated to achiebe a long["
type textarea "x"
type textarea "A time when I felt motivated to achiebe a long["
drag, startPoint x: 280, startPoint y: 65, endPoint x: 472, endPoint y: 97, distance: 194.7
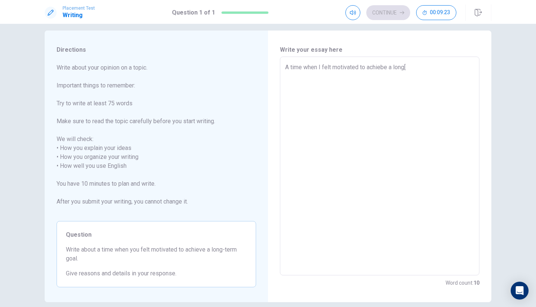
click at [472, 97] on div "A time when I felt motivated to achiebe a long[ x ​" at bounding box center [380, 166] width 200 height 219
type textarea "x"
type textarea "A time when I felt motivated to achiebe a long[\"
type textarea "x"
type textarea "A time when I felt motivated to achiebe a long["
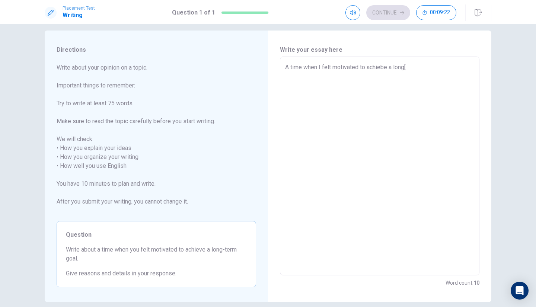
type textarea "x"
type textarea "A time when I felt motivated to achiebe a long"
type textarea "x"
type textarea "A time when I felt motivated to achiebe a long"
type textarea "x"
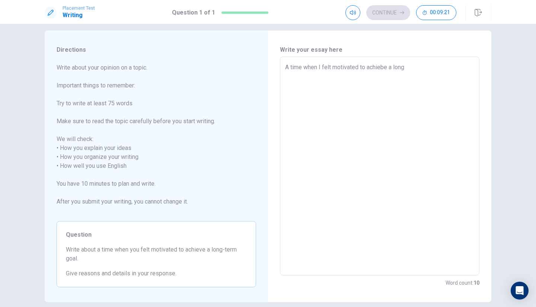
type textarea "A time when I felt motivated to achiebe a long t"
type textarea "x"
type textarea "A time when I felt motivated to achiebe a long te"
type textarea "x"
type textarea "A time when I felt motivated to achiebe a long ter"
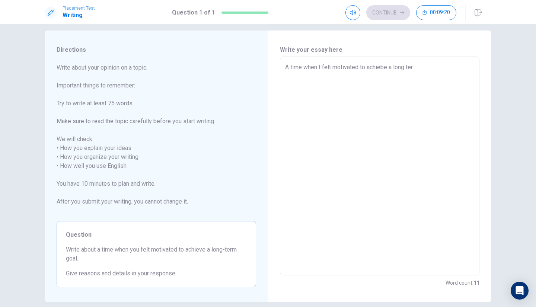
type textarea "x"
type textarea "A time when I felt motivated to achiebe a long term"
type textarea "x"
type textarea "A time when I felt motivated to achiebe a long term"
type textarea "x"
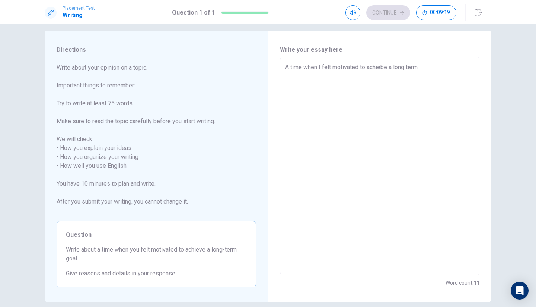
type textarea "A time when I felt motivated to achiebe a long term"
type textarea "x"
type textarea "A time when I felt motivated to achiebe a long ter"
type textarea "x"
type textarea "A time when I felt motivated to achiebe a long te"
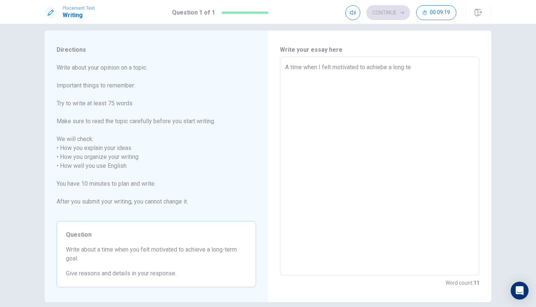
type textarea "x"
type textarea "A time when I felt motivated to achiebe a long t"
type textarea "x"
type textarea "A time when I felt motivated to achiebe a long"
type textarea "x"
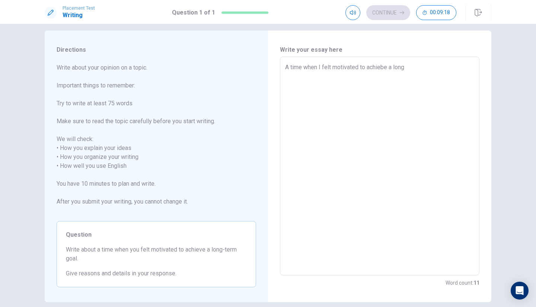
type textarea "A time when I felt motivated to achiebe a long"
type textarea "x"
type textarea "A time when I felt motivated to achiebe a long-"
type textarea "x"
type textarea "A time when I felt motivated to achiebe a long-t"
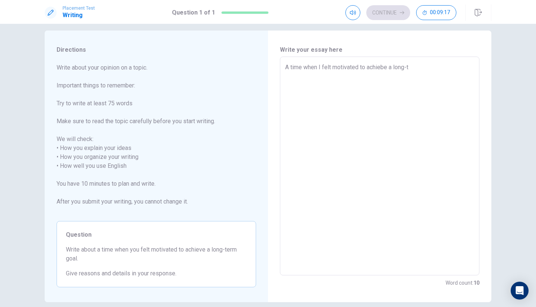
type textarea "x"
type textarea "A time when I felt motivated to achiebe a long-te"
type textarea "x"
type textarea "A time when I felt motivated to achiebe a long-ter"
type textarea "x"
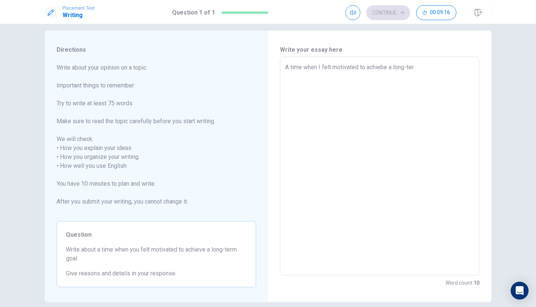
type textarea "A time when I felt motivated to achiebe a long-term"
type textarea "x"
type textarea "A time when I felt motivated to achiebe a long-term"
type textarea "x"
type textarea "A time when I felt motivated to achiebe a long-term f"
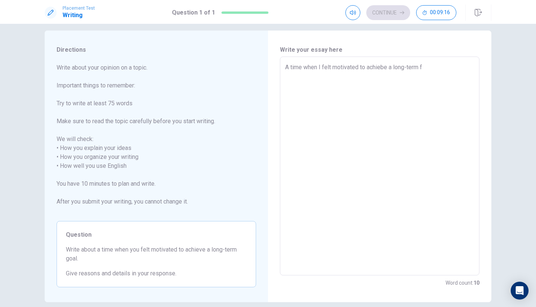
type textarea "x"
type textarea "A time when I felt motivated to achiebe a long-term fo"
type textarea "x"
type textarea "A time when I felt motivated to achiebe a long-term f"
type textarea "x"
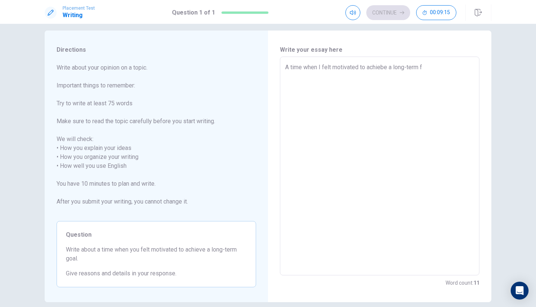
type textarea "A time when I felt motivated to achiebe a long-term"
type textarea "x"
type textarea "A time when I felt motivated to achiebe a long-term g"
type textarea "x"
type textarea "A time when I felt motivated to achiebe a long-term go"
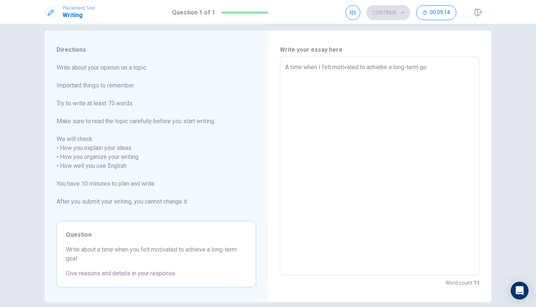
type textarea "x"
type textarea "A time when I felt motivated to achiebe a long-term goa"
type textarea "x"
type textarea "A time when I felt motivated to achiebe a long-term goal"
type textarea "x"
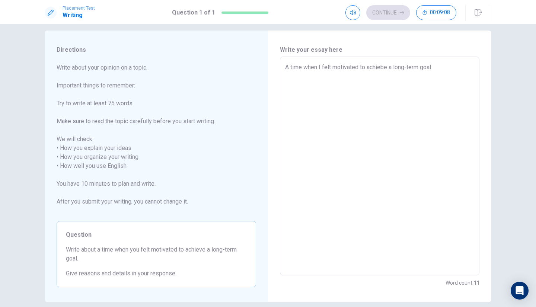
type textarea "A time when I felt motivated to achiebe a long-term goal"
type textarea "x"
type textarea "A time when I felt motivated to achiebe a long-term goal w"
type textarea "x"
type textarea "A time when I felt motivated to achiebe a long-term goal wa"
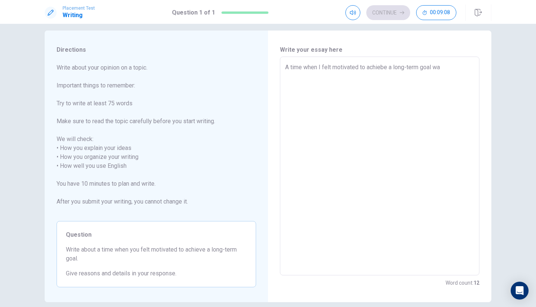
type textarea "x"
type textarea "A time when I felt motivated to achiebe a long-term goal was"
type textarea "x"
type textarea "A time when I felt motivated to achiebe a long-term goal was"
type textarea "x"
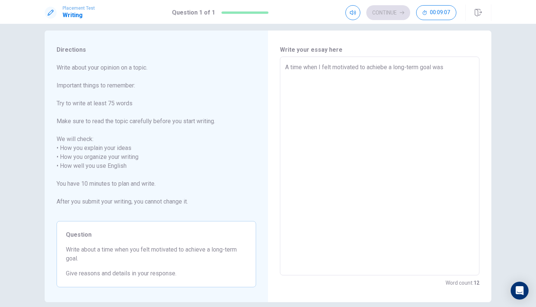
type textarea "A time when I felt motivated to achiebe a long-term goal was w"
type textarea "x"
type textarea "A time when I felt motivated to achiebe a long-term goal was wh"
type textarea "x"
type textarea "A time when I felt motivated to achiebe a long-term goal was whe"
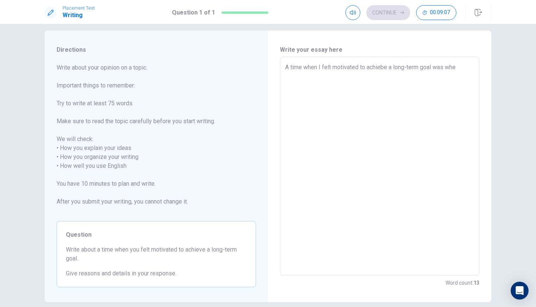
type textarea "x"
type textarea "A time when I felt motivated to achiebe a long-term goal was when"
type textarea "x"
type textarea "A time when I felt motivated to achiebe a long-term goal was when"
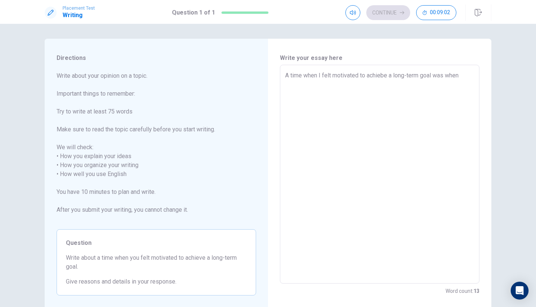
click at [447, 115] on textarea "A time when I felt motivated to achiebe a long-term goal was when" at bounding box center [379, 174] width 189 height 207
click at [469, 76] on textarea "A time when I felt motivated to achiebe a long-term goal was when" at bounding box center [379, 174] width 189 height 207
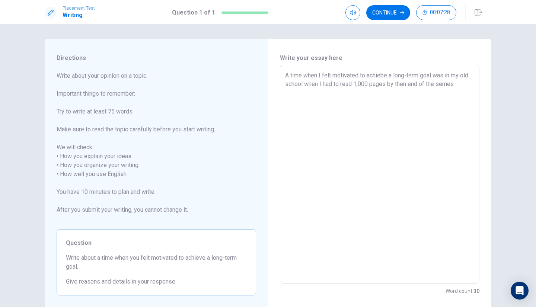
click at [385, 78] on textarea "A time when I felt motivated to achiebe a long-term goal was in my old school w…" at bounding box center [379, 174] width 189 height 207
click at [450, 82] on textarea "A time when I felt motivated to achieve a long-term goal was in my old school w…" at bounding box center [379, 174] width 189 height 207
click at [455, 84] on textarea "A time when I felt motivated to achieve a long-term goal was in my old school w…" at bounding box center [379, 174] width 189 height 207
click at [386, 86] on textarea "A time when I felt motivated to achieve a long-term goal was in my old school w…" at bounding box center [379, 174] width 189 height 207
click at [308, 94] on textarea "A time when I felt motivated to achieve a long-term goal was in my old school w…" at bounding box center [379, 174] width 189 height 207
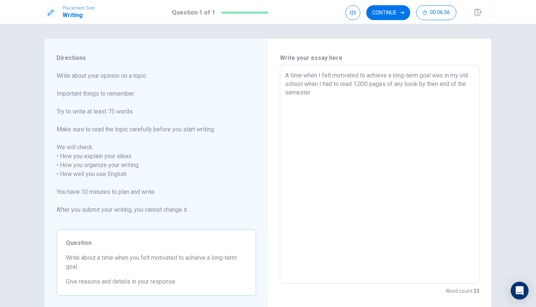
click at [353, 76] on textarea "A time when I felt motivated to achieve a long-term goal was in my old school w…" at bounding box center [379, 174] width 189 height 207
click at [316, 105] on textarea "A time when I felt motivated to achieve a long-term goal was in my old school w…" at bounding box center [379, 174] width 189 height 207
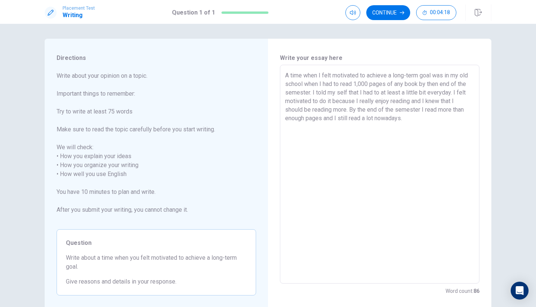
drag, startPoint x: 378, startPoint y: 93, endPoint x: 371, endPoint y: 93, distance: 6.7
click at [371, 93] on textarea "A time when I felt motivated to achieve a long-term goal was in my old school w…" at bounding box center [379, 174] width 189 height 207
drag, startPoint x: 332, startPoint y: 108, endPoint x: 309, endPoint y: 108, distance: 23.5
click at [309, 108] on textarea "A time when I felt motivated to achieve a long-term goal was in my old school w…" at bounding box center [379, 174] width 189 height 207
click at [419, 121] on textarea "A time when I felt motivated to achieve a long-term goal was in my old school w…" at bounding box center [379, 174] width 189 height 207
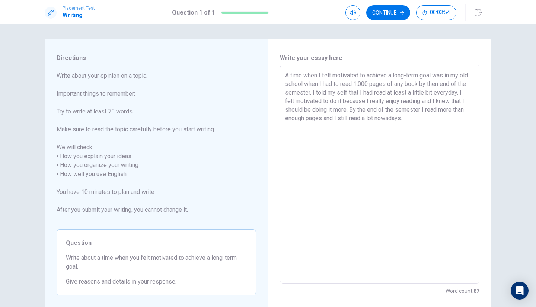
click at [372, 119] on textarea "A time when I felt motivated to achieve a long-term goal was in my old school w…" at bounding box center [379, 174] width 189 height 207
click at [382, 134] on textarea "A time when I felt motivated to achieve a long-term goal was in my old school w…" at bounding box center [379, 174] width 189 height 207
click at [411, 119] on textarea "A time when I felt motivated to achieve a long-term goal was in my old school w…" at bounding box center [379, 174] width 189 height 207
click at [390, 11] on button "Continue" at bounding box center [388, 12] width 44 height 15
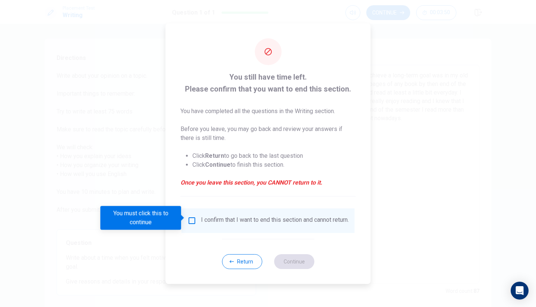
click at [197, 219] on div "I confirm that I want to end this section and cannot return." at bounding box center [268, 220] width 161 height 9
click at [190, 216] on input "You must click this to continue" at bounding box center [192, 220] width 9 height 9
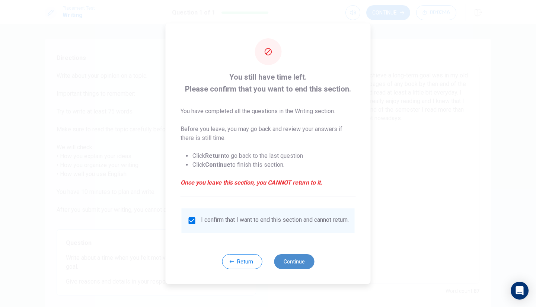
click at [305, 268] on button "Continue" at bounding box center [294, 261] width 40 height 15
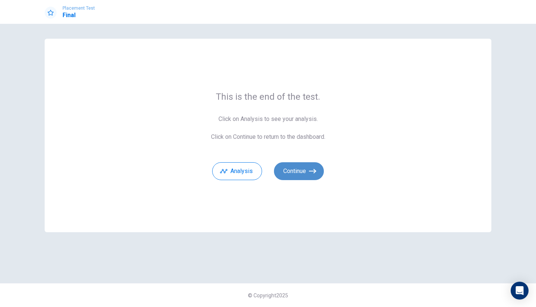
click at [295, 172] on button "Continue" at bounding box center [299, 171] width 50 height 18
